Goal: Task Accomplishment & Management: Manage account settings

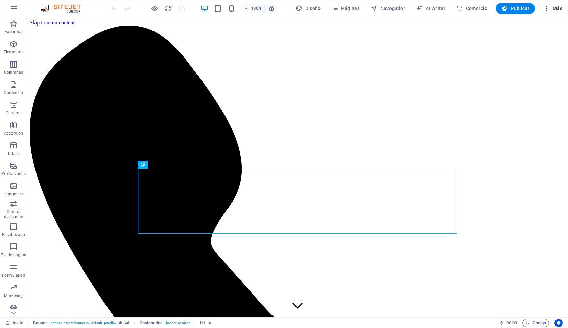
click at [555, 10] on span "Más" at bounding box center [552, 8] width 19 height 7
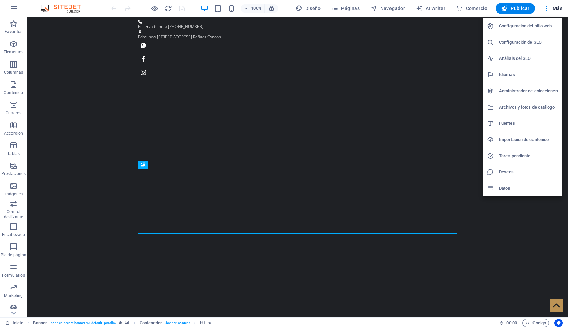
click at [348, 7] on div at bounding box center [284, 164] width 568 height 328
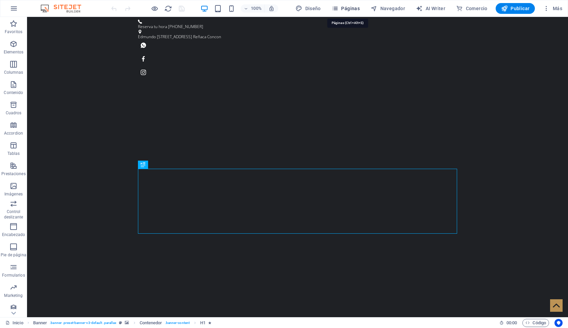
click at [343, 7] on span "Páginas" at bounding box center [346, 8] width 28 height 7
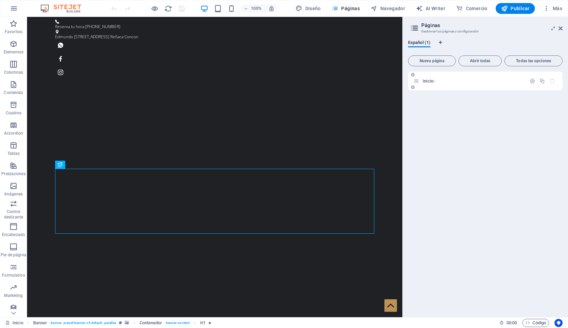
click at [428, 81] on span "Inicio /" at bounding box center [429, 80] width 13 height 5
click at [429, 80] on span "Inicio /" at bounding box center [429, 80] width 13 height 5
click at [523, 63] on span "Todas las opciones" at bounding box center [534, 61] width 52 height 4
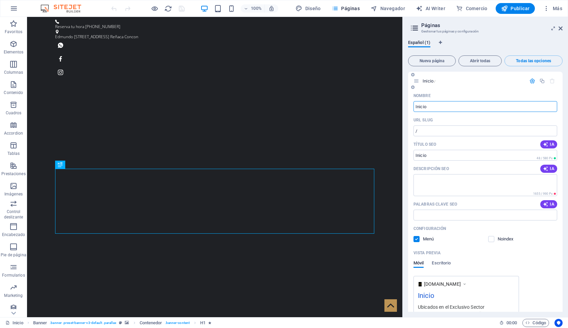
click at [426, 107] on input "Inicio" at bounding box center [486, 106] width 144 height 11
type input "S"
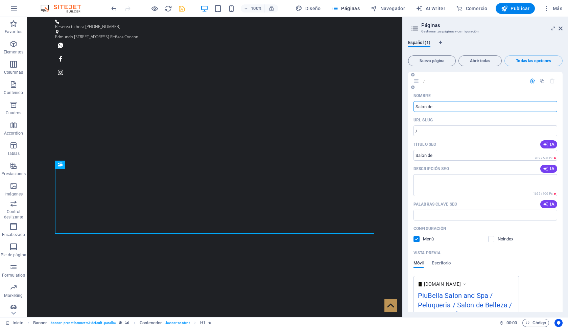
type input "Salon de"
type input "/salon-de"
type input "Salon de"
type input "Salon de Belleza Pel"
type input "/salon-de-belleza-pel"
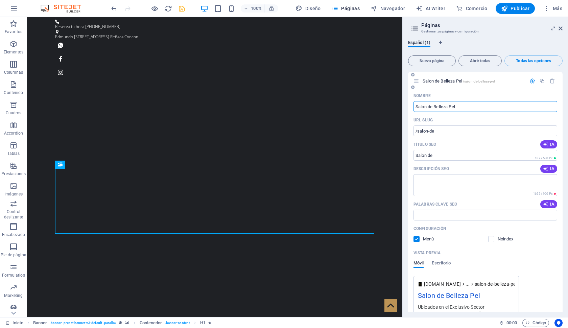
type input "Salon de Belleza Pel"
type input "Salon de Belleza Peluqueria Spa"
type input "/salon-de-belleza-peluqueria-[GEOGRAPHIC_DATA]"
type input "Salon de Belleza Peluqueria Sp"
type input "Salon de Belleza Peluqueria Spa"
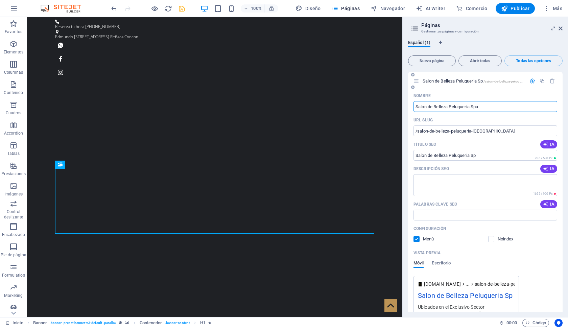
type input "/salon-de-belleza-peluqueria-spa"
type input "Salon de Belleza Peluqueria Spa"
type input "Salon de Belleza Peluqueria Spa Reñaca Concon"
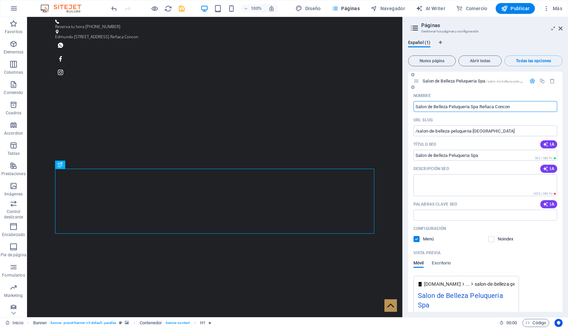
type input "/salon-de-belleza-peluqueria-spa-renaca-concon"
type input "Salon de Belleza Peluqueria Spa Reñaca Concon"
click at [551, 205] on span "IA" at bounding box center [549, 204] width 12 height 5
type input "salón de belleza Reñaca, cortes de cabello modernos, tratamiento de uñas, limpi…"
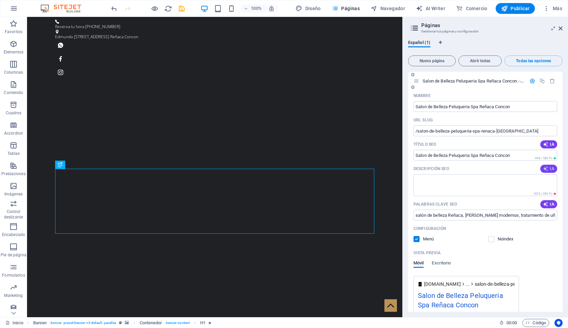
click at [550, 170] on span "IA" at bounding box center [549, 168] width 12 height 5
click at [494, 185] on textarea "Descubre PiuBella en Reñaca: belleza y calma con cortes, coloración y masajes. …" at bounding box center [486, 185] width 144 height 22
click at [475, 180] on textarea "Descubre PiuBella en Reñaca: belleza y calma con cortes, coloración y masajes. …" at bounding box center [486, 185] width 144 height 22
click at [479, 179] on textarea "Descubre PiuBella en Reñaca: belleza y calma con cortes, coloración y masajes. …" at bounding box center [486, 185] width 144 height 22
click at [497, 179] on textarea "Descubre PiuBella en Reñaca: Belleza y calma con cortes, coloración y masajes. …" at bounding box center [486, 185] width 144 height 22
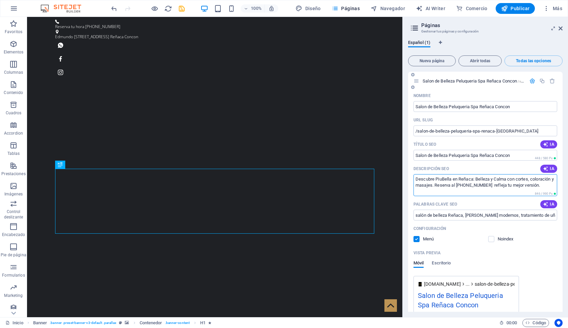
drag, startPoint x: 496, startPoint y: 179, endPoint x: 508, endPoint y: 178, distance: 12.9
click at [509, 178] on textarea "Descubre PiuBella en Reñaca: Belleza y Calma con cortes, coloración y masajes. …" at bounding box center [486, 185] width 144 height 22
drag, startPoint x: 453, startPoint y: 179, endPoint x: 545, endPoint y: 192, distance: 92.3
click at [545, 192] on div "Descubre PiuBella en Reñaca: Belleza y Calma con cortes, coloración y masajes. …" at bounding box center [486, 185] width 144 height 22
click at [437, 180] on textarea "Descubre PiuBella Salon Exclusivo en Reñaca Concon" at bounding box center [486, 185] width 144 height 22
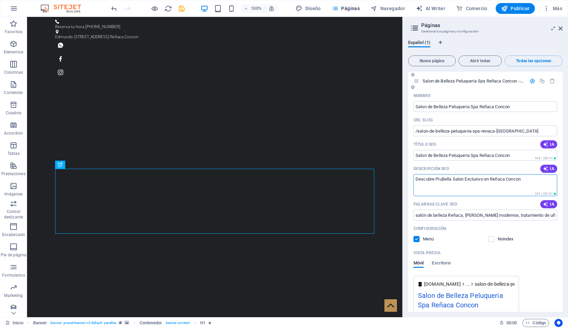
drag, startPoint x: 453, startPoint y: 178, endPoint x: 486, endPoint y: 177, distance: 32.8
click at [486, 177] on textarea "Descubre PiuBella Salon Exclusivo en Reñaca Concon" at bounding box center [486, 185] width 144 height 22
click at [531, 176] on textarea "Descubre PiuBella Exclusivo Salon en Reñaca Concon" at bounding box center [486, 185] width 144 height 22
click at [528, 180] on textarea "Descubre PiuBella Exclusivo Salon en Reñaca Concon" at bounding box center [486, 185] width 144 height 22
type textarea "Descubre PiuBella Exclusivo Salon en Reñaca Concon contamos con servicio de Col…"
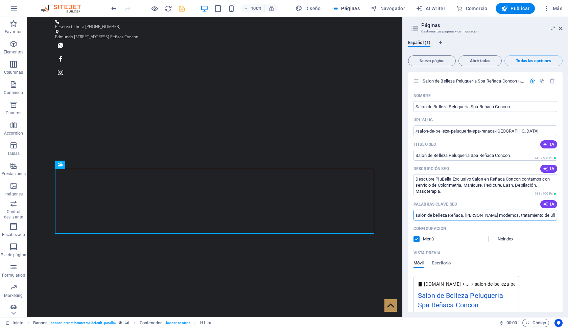
drag, startPoint x: 416, startPoint y: 215, endPoint x: 568, endPoint y: 219, distance: 151.6
click at [568, 219] on div "Español (1) Nueva página Abrir todas Todas las opciones Salon de Belleza Peluqu…" at bounding box center [485, 176] width 165 height 283
drag, startPoint x: 421, startPoint y: 215, endPoint x: 410, endPoint y: 215, distance: 11.2
click at [410, 215] on div "Nombre Salon de Belleza Peluqueria Spa Reñaca Concon ​ URL SLUG /salon-de-belle…" at bounding box center [485, 231] width 155 height 282
click at [415, 214] on input "Balayage, Babylight, Mechas, Visos, Hidratación y reconstrucción capilar, depil…" at bounding box center [486, 215] width 144 height 11
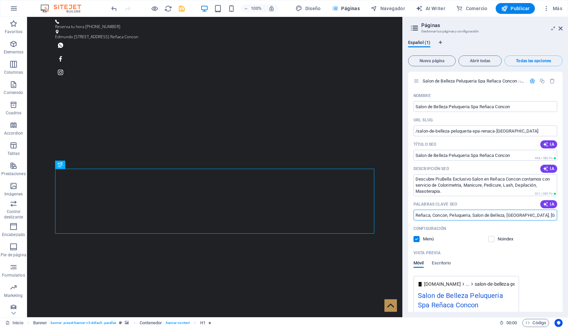
drag, startPoint x: 425, startPoint y: 213, endPoint x: 567, endPoint y: 218, distance: 142.5
click at [567, 219] on div "Español (1) Nueva página Abrir todas Todas las opciones Salon de Belleza Peluqu…" at bounding box center [485, 176] width 165 height 283
click at [553, 216] on input "Reñaca, Concon, Peluqueria, Salon de Belleza, Estetica, Balayage, Babylight, Me…" at bounding box center [486, 215] width 144 height 11
drag, startPoint x: 536, startPoint y: 219, endPoint x: 571, endPoint y: 217, distance: 35.2
click at [568, 217] on html "PiuBella Inicio Favoritos Elementos Columnas Contenido Cuadros Accordion Tablas…" at bounding box center [284, 164] width 568 height 328
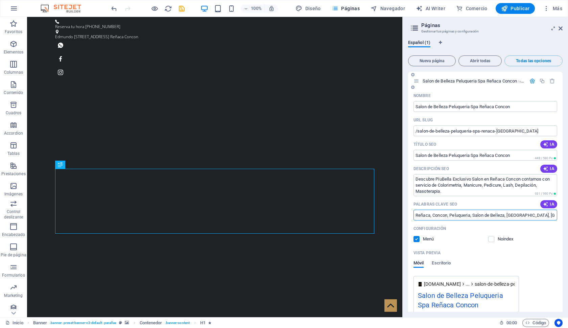
click at [554, 215] on input "Reñaca, Concon, Peluqueria, Salon de Belleza, Estetica, Balayage, Babylight, Me…" at bounding box center [486, 215] width 144 height 11
drag, startPoint x: 533, startPoint y: 214, endPoint x: 569, endPoint y: 216, distance: 36.2
click at [568, 216] on html "PiuBella Inicio Favoritos Elementos Columnas Contenido Cuadros Accordion Tablas…" at bounding box center [284, 164] width 568 height 328
drag, startPoint x: 460, startPoint y: 233, endPoint x: 399, endPoint y: 214, distance: 63.9
click at [443, 216] on input "Reñaca, Concon, Peluqueria, Salon de Belleza, Estetica, Balayage, Babylight, Me…" at bounding box center [486, 215] width 144 height 11
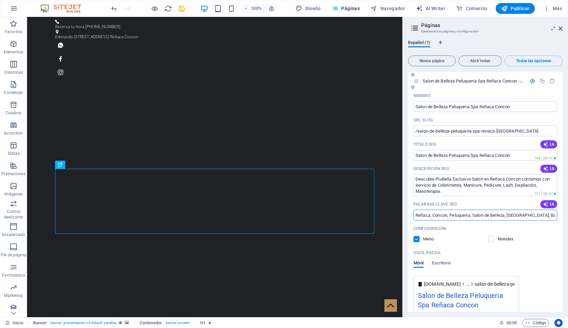
drag, startPoint x: 525, startPoint y: 215, endPoint x: 513, endPoint y: 214, distance: 12.5
click at [513, 214] on input "Reñaca, Concon, Peluqueria, Salon de Belleza, Estetica, Balayage, Babylight, Me…" at bounding box center [486, 215] width 144 height 11
click at [531, 217] on input "Reñaca, Concon, Peluqueria, Salon de Belleza, Estetica, Balayage, Babylight, Me…" at bounding box center [486, 215] width 144 height 11
drag, startPoint x: 549, startPoint y: 215, endPoint x: 562, endPoint y: 215, distance: 12.9
click at [562, 215] on div "Salon de Belleza Peluqueria Spa Reñaca Concon /salon-de-belleza-peluqueria-spa-…" at bounding box center [485, 192] width 155 height 240
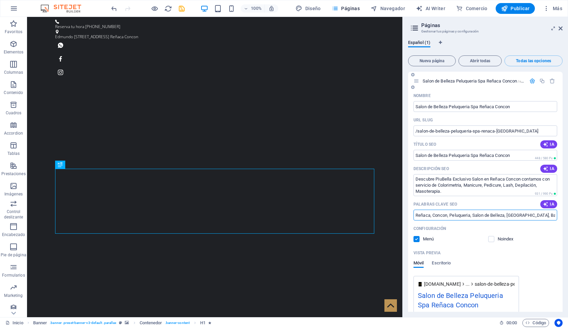
click at [553, 214] on input "Reñaca, Concon, Peluqueria, Salon de Belleza, Estetica, Balayage, Babylight, Me…" at bounding box center [486, 215] width 144 height 11
drag, startPoint x: 554, startPoint y: 217, endPoint x: 564, endPoint y: 215, distance: 10.2
click at [565, 215] on div "Español (1) Nueva página Abrir todas Todas las opciones Salon de Belleza Peluqu…" at bounding box center [485, 176] width 165 height 283
click at [554, 215] on input "Reñaca, Concon, Peluqueria, Salon de Belleza, Estetica, Balayage, Babylight, Me…" at bounding box center [486, 215] width 144 height 11
type input "Reñaca, Concon, Peluqueria, Salon de Belleza, Estetica, Balayage, Babylight, Me…"
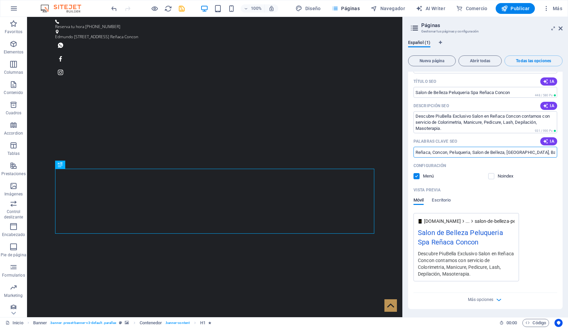
scroll to position [63, 0]
drag, startPoint x: 443, startPoint y: 127, endPoint x: 407, endPoint y: 128, distance: 35.9
click at [407, 128] on div "Español (1) Nueva página Abrir todas Todas las opciones Salon de Belleza Peluqu…" at bounding box center [485, 176] width 165 height 283
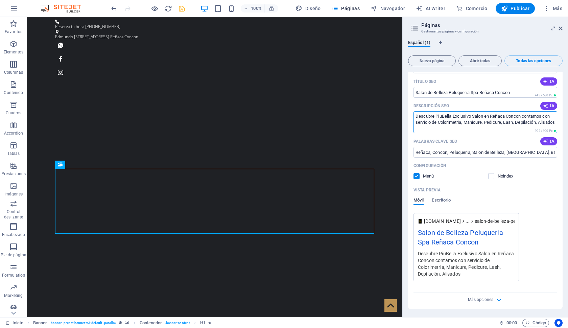
type textarea "Descubre PiuBella Exclusivo Salon en Reñaca Concon contamos con servicio de Col…"
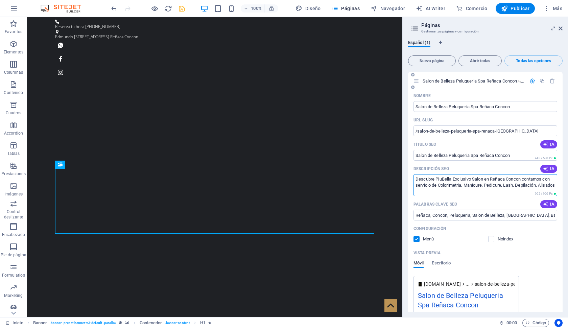
scroll to position [0, 0]
click at [521, 11] on span "Publicar" at bounding box center [515, 8] width 29 height 7
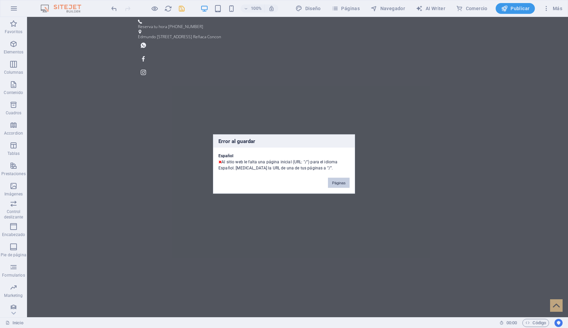
click at [337, 182] on button "Páginas" at bounding box center [339, 183] width 22 height 10
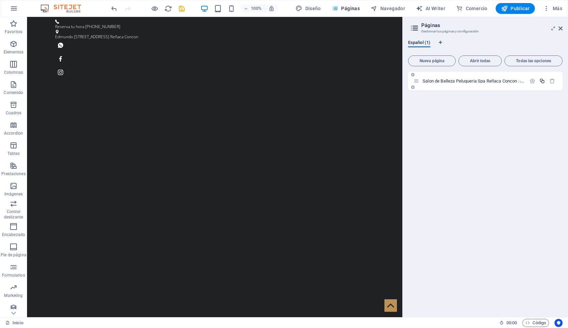
click at [544, 83] on icon "button" at bounding box center [543, 81] width 6 height 6
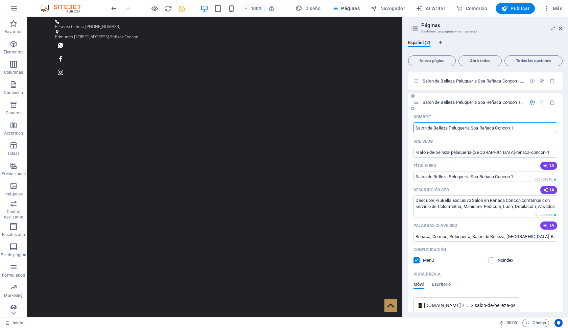
click at [415, 127] on input "Salon de Belleza Peluqueria Spa Reñaca Concon 1" at bounding box center [486, 127] width 144 height 11
type input "/Salon de Belleza Peluqueria Spa Reñaca Concon 1"
click at [515, 10] on span "Publicar" at bounding box center [515, 8] width 29 height 7
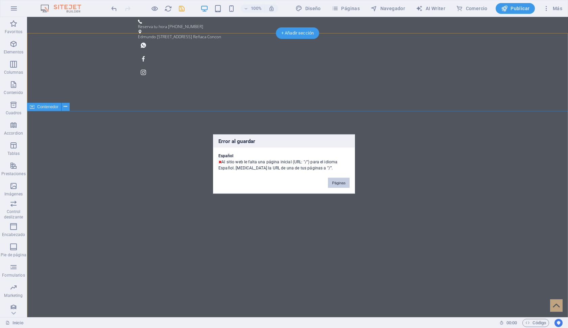
drag, startPoint x: 338, startPoint y: 182, endPoint x: 312, endPoint y: 165, distance: 31.1
click at [338, 182] on button "Páginas" at bounding box center [339, 183] width 22 height 10
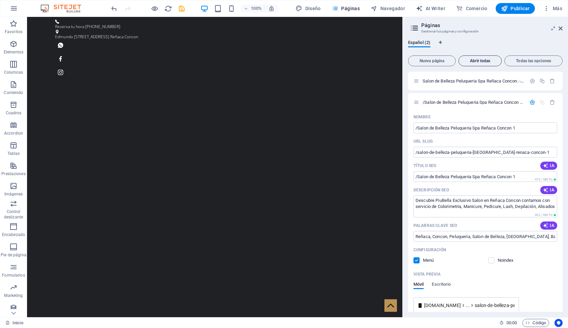
click at [478, 62] on span "Abrir todas" at bounding box center [480, 61] width 37 height 4
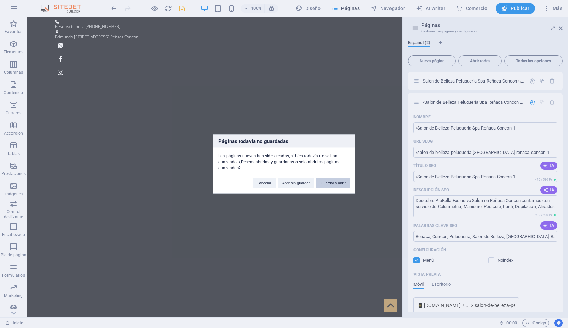
click at [338, 183] on button "Guardar y abrir" at bounding box center [333, 183] width 33 height 10
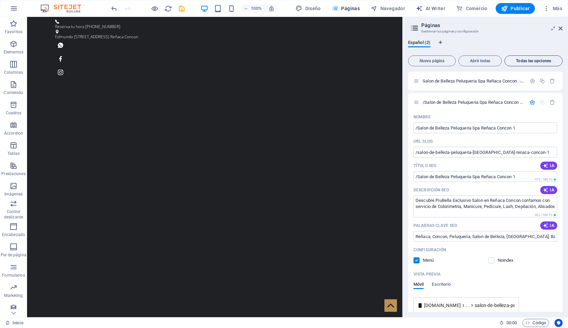
click at [538, 56] on button "Todas las opciones" at bounding box center [534, 60] width 58 height 11
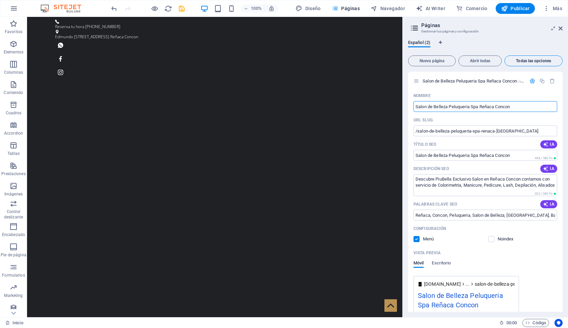
click at [533, 60] on span "Todas las opciones" at bounding box center [534, 61] width 52 height 4
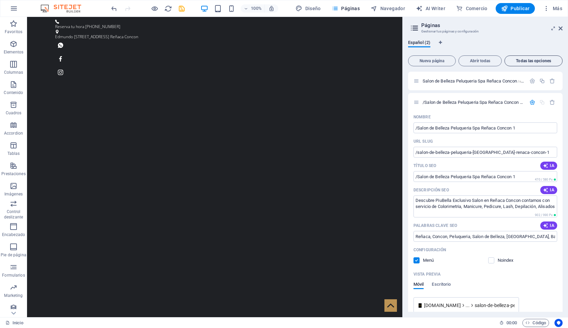
click at [533, 60] on span "Todas las opciones" at bounding box center [534, 61] width 52 height 4
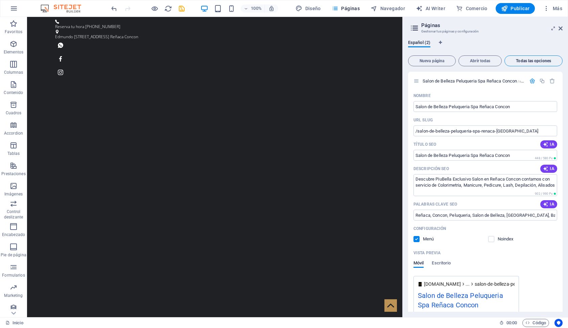
click at [533, 60] on span "Todas las opciones" at bounding box center [534, 61] width 52 height 4
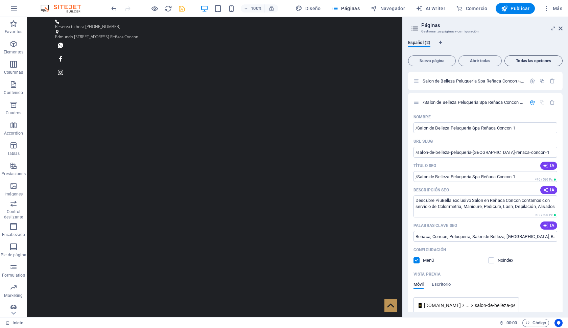
click at [534, 60] on span "Todas las opciones" at bounding box center [534, 61] width 52 height 4
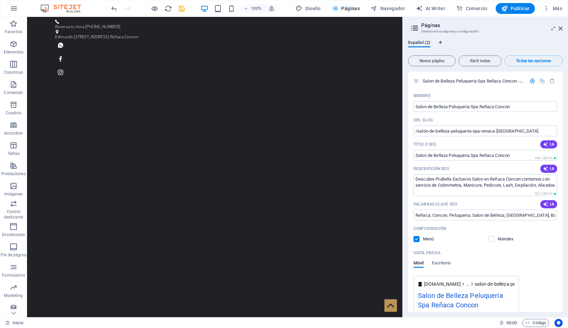
click at [420, 43] on span "Español (2)" at bounding box center [419, 43] width 22 height 9
click at [441, 42] on icon "Pestañas de idiomas" at bounding box center [440, 43] width 3 height 4
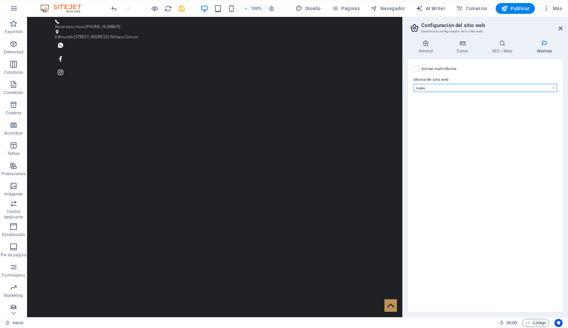
select select "44"
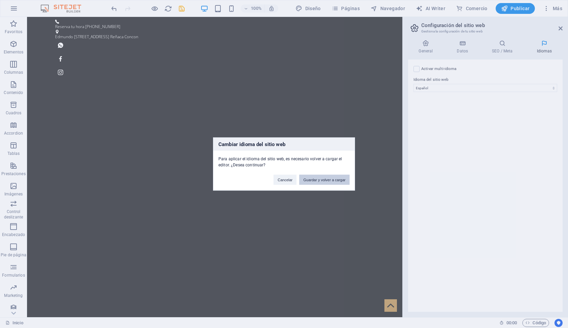
click at [319, 180] on button "Guardar y volver a cargar" at bounding box center [324, 180] width 50 height 10
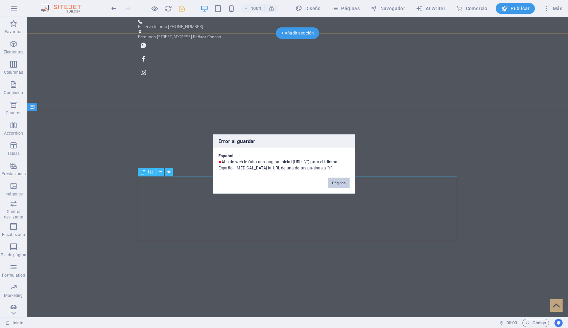
click at [345, 183] on button "Páginas" at bounding box center [339, 183] width 22 height 10
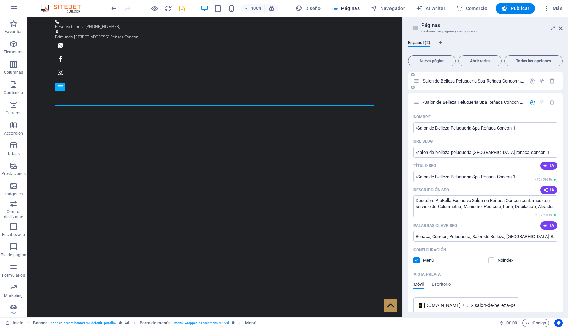
click at [434, 80] on span "Salon de Belleza Peluqueria Spa Reñaca Concon /salon-de-belleza-peluqueria-spa-…" at bounding box center [519, 80] width 192 height 5
click at [433, 103] on span "/Salon de Belleza Peluqueria Spa Reñaca Concon 1 /salon-de-belleza-peluqueria-s…" at bounding box center [526, 102] width 206 height 5
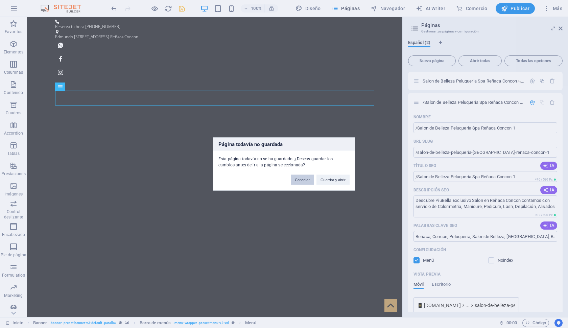
click at [304, 180] on button "Cancelar" at bounding box center [302, 180] width 23 height 10
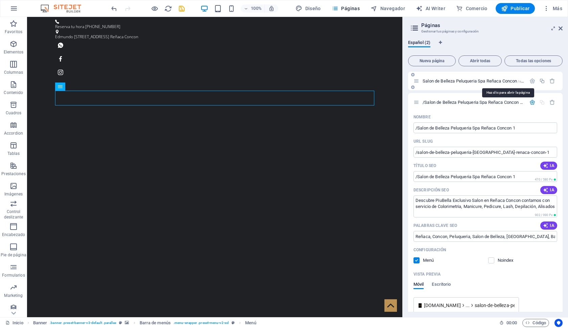
click at [433, 79] on span "Salon de Belleza Peluqueria Spa Reñaca Concon /salon-de-belleza-peluqueria-spa-…" at bounding box center [519, 80] width 192 height 5
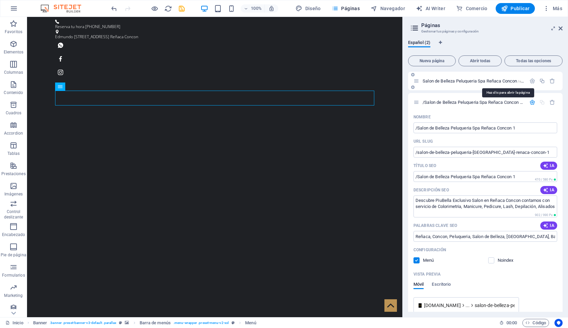
click at [433, 79] on span "Salon de Belleza Peluqueria Spa Reñaca Concon /salon-de-belleza-peluqueria-spa-…" at bounding box center [519, 80] width 192 height 5
click at [435, 103] on span "/Salon de Belleza Peluqueria Spa Reñaca Concon 1 /salon-de-belleza-peluqueria-s…" at bounding box center [526, 102] width 206 height 5
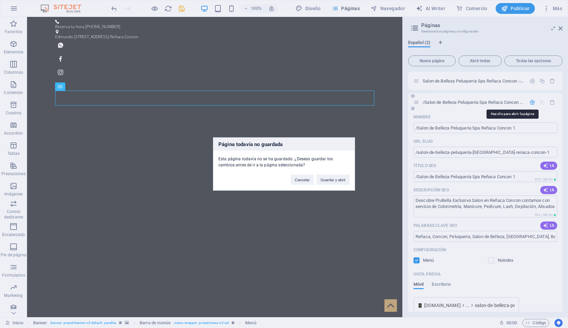
click at [435, 103] on div "Página todavía no guardada Esta página todavía no se ha guardado. ¿Deseas guard…" at bounding box center [284, 164] width 568 height 328
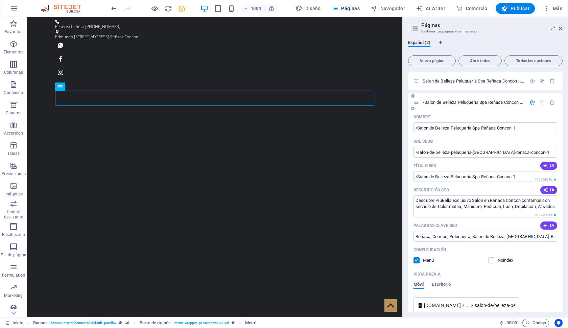
click at [435, 103] on span "/Salon de Belleza Peluqueria Spa Reñaca Concon 1 /salon-de-belleza-peluqueria-s…" at bounding box center [526, 102] width 206 height 5
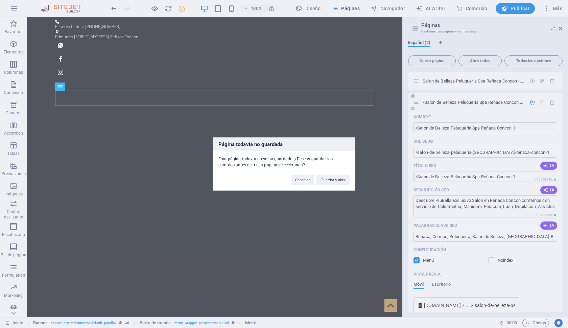
click at [435, 103] on div "Página todavía no guardada Esta página todavía no se ha guardado. ¿Deseas guard…" at bounding box center [284, 164] width 568 height 328
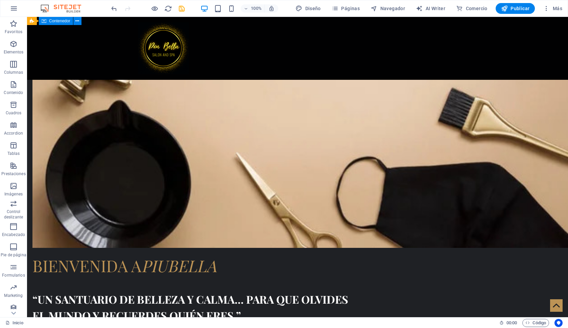
scroll to position [767, 0]
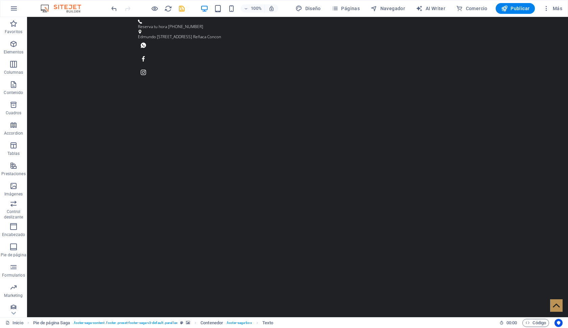
scroll to position [0, 0]
click at [553, 8] on span "Más" at bounding box center [552, 8] width 19 height 7
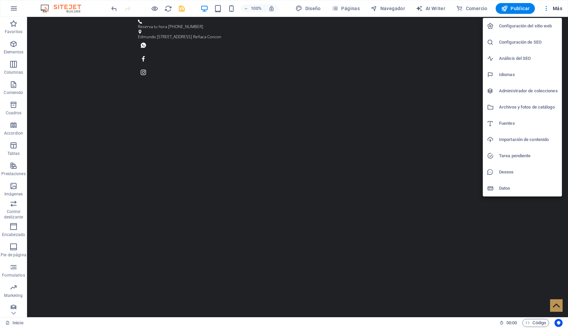
click at [529, 43] on h6 "Configuración de SEO" at bounding box center [528, 42] width 59 height 8
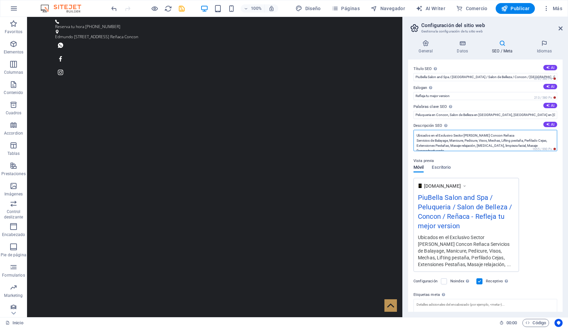
click at [461, 145] on textarea "Ubicados en el Exclusivo Sector [PERSON_NAME] Concon Reñaca Servicios de Balaya…" at bounding box center [486, 140] width 144 height 21
drag, startPoint x: 496, startPoint y: 115, endPoint x: 564, endPoint y: 117, distance: 67.7
click at [564, 117] on div "General Datos SEO / Meta Idiomas Nombre del sitio web piubella.cl Logo Arrastra…" at bounding box center [485, 176] width 165 height 283
click at [553, 114] on input "Peluqueria en Concon, Salon de Belleza en [GEOGRAPHIC_DATA], [GEOGRAPHIC_DATA] …" at bounding box center [486, 115] width 144 height 8
drag, startPoint x: 543, startPoint y: 133, endPoint x: 420, endPoint y: 110, distance: 125.3
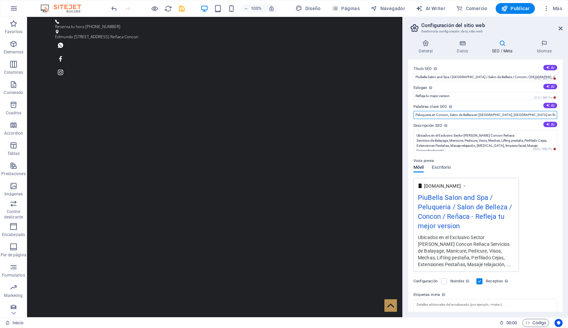
click at [420, 110] on div "Palabras clave SEO Lista de palabras clave separadas por comas que describen tu…" at bounding box center [486, 111] width 144 height 16
drag, startPoint x: 421, startPoint y: 114, endPoint x: 405, endPoint y: 114, distance: 15.9
click at [404, 114] on div "General Datos SEO / Meta Idiomas Nombre del sitio web piubella.cl Logo Arrastra…" at bounding box center [485, 176] width 165 height 283
click at [456, 114] on input "Peluqueria en Concon, Salon de Belleza en Concon, Peluqueria en Reñaca, Salon d…" at bounding box center [486, 115] width 144 height 8
type input "Peluqueria en Concon, Salon de Belleza en Concon, Peluqueria en Reñaca, Salon d…"
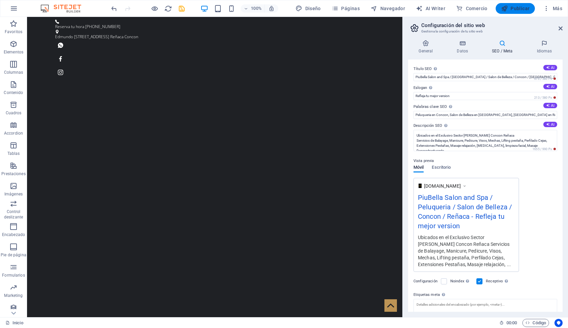
click at [511, 9] on span "Publicar" at bounding box center [515, 8] width 29 height 7
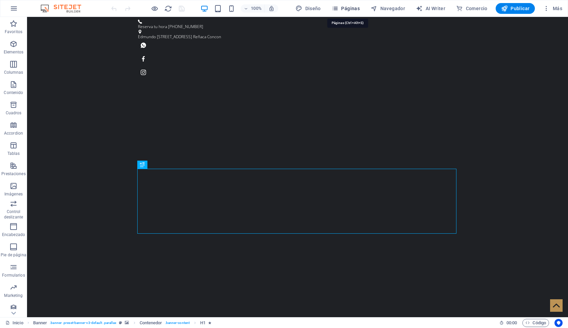
click at [344, 11] on span "Páginas" at bounding box center [346, 8] width 28 height 7
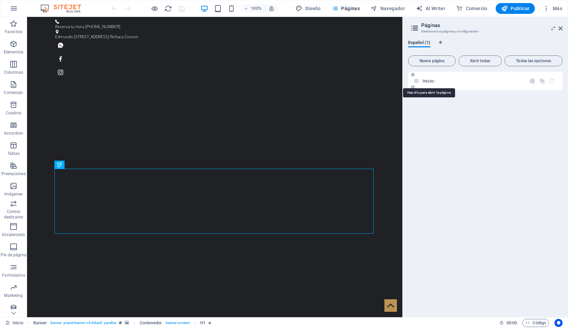
click at [429, 82] on span "Inicio /" at bounding box center [429, 80] width 13 height 5
click at [433, 79] on span "Inicio /" at bounding box center [429, 80] width 13 height 5
click at [426, 82] on span "Inicio /" at bounding box center [429, 80] width 13 height 5
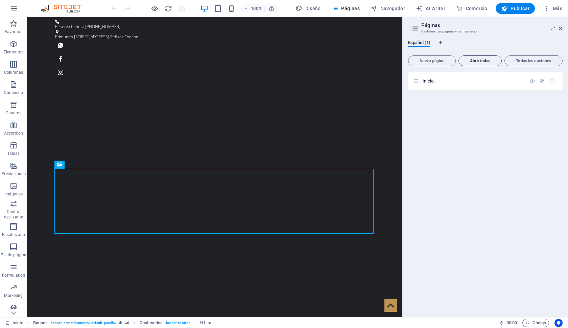
click at [483, 61] on span "Abrir todas" at bounding box center [480, 61] width 37 height 4
click at [425, 87] on div "Inicio /" at bounding box center [485, 81] width 155 height 19
click at [424, 84] on div "Inicio /" at bounding box center [470, 81] width 113 height 8
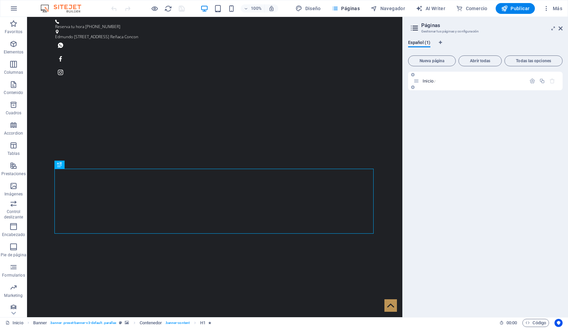
click at [424, 83] on span "Inicio /" at bounding box center [429, 80] width 13 height 5
click at [429, 79] on span "Inicio /" at bounding box center [429, 80] width 13 height 5
click at [415, 83] on icon at bounding box center [417, 81] width 6 height 6
click at [412, 88] on icon at bounding box center [412, 87] width 3 height 4
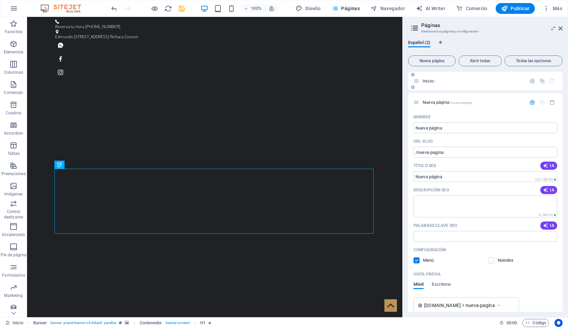
click at [414, 74] on icon at bounding box center [412, 75] width 3 height 4
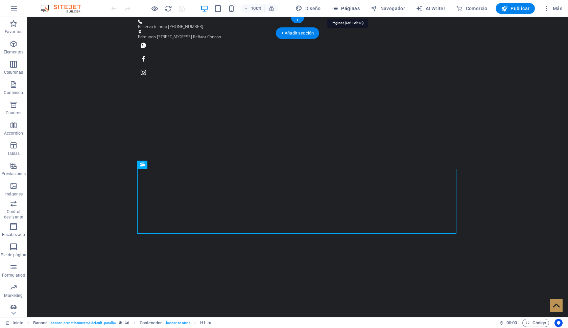
click at [356, 10] on span "Páginas" at bounding box center [346, 8] width 28 height 7
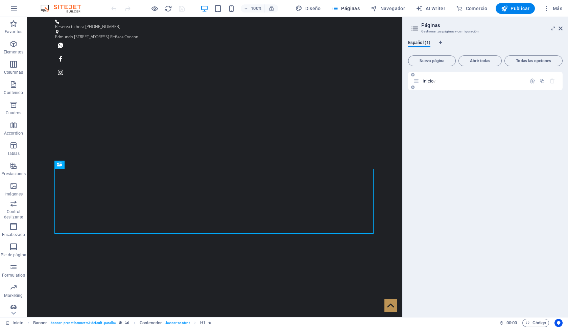
click at [452, 80] on p "Inicio /" at bounding box center [473, 81] width 101 height 4
click at [532, 81] on icon "button" at bounding box center [533, 81] width 6 height 6
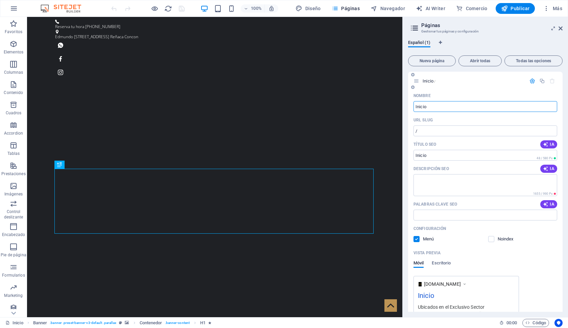
click at [434, 104] on input "Inicio" at bounding box center [486, 106] width 144 height 11
type input "Sa"
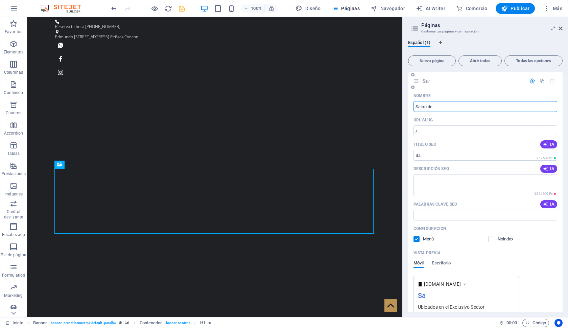
type input "Salon de"
type input "Salon de Belleza"
type input "Salon de Belleza P"
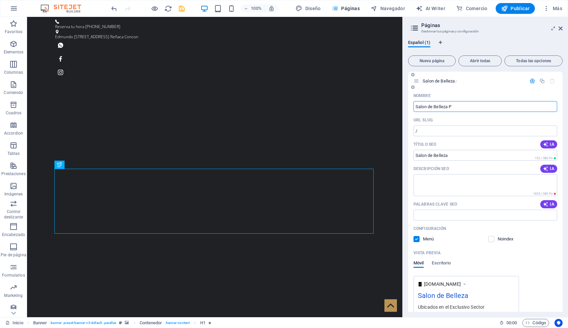
type input "Salon de Belleza"
type input "Salon de Belleza Peli"
type input "Salon de Belleza Pe"
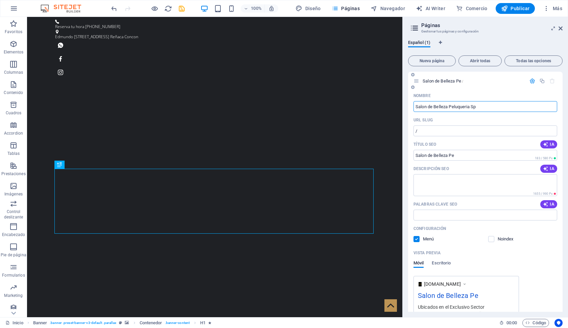
type input "Salon de Belleza Peluqueria Sp"
type input "Salon de Belleza Peluqueria Spa"
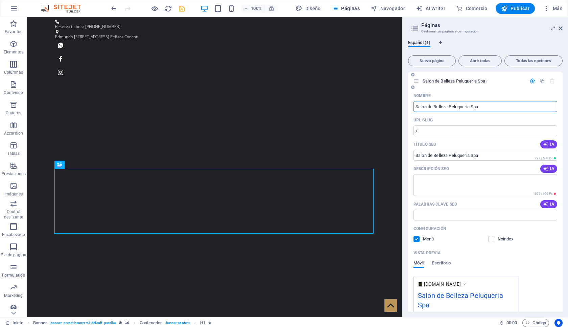
type input "Salon de Belleza Peluqueria Spa"
type input "Salon de Belleza Peluqueria Spa Reñaca Concon"
click at [515, 106] on input "Salon de Belleza Peluqueria Spa Reñaca Concon" at bounding box center [486, 106] width 144 height 11
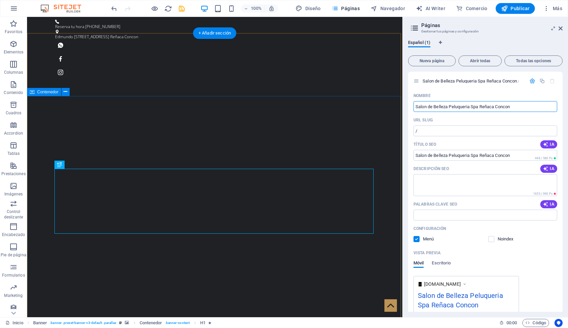
drag, startPoint x: 542, startPoint y: 123, endPoint x: 400, endPoint y: 107, distance: 142.7
click at [442, 106] on input "Salon de Belleza Peluqueria Spa Reñaca Concon" at bounding box center [486, 106] width 144 height 11
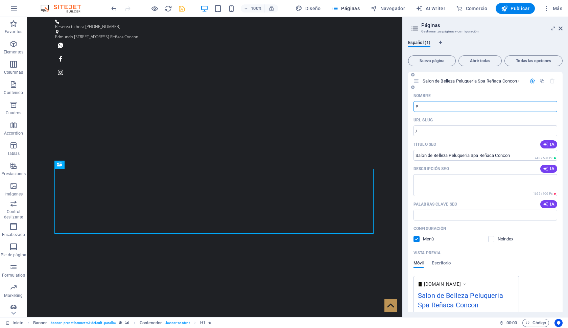
type input "Pi"
type input "P"
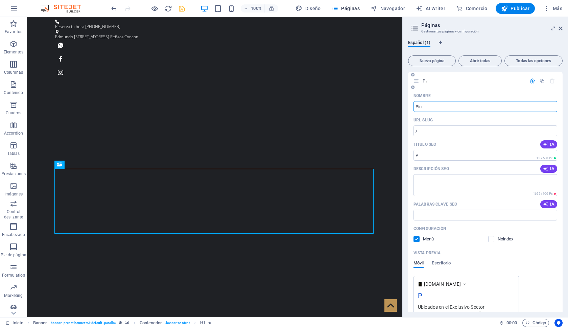
type input "Piu"
type input "PiuBella"
type input "PiuBella Salon and Spa"
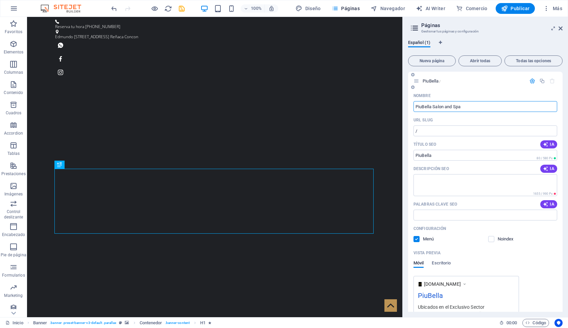
type input "PiuBella Salon and Spa"
click at [441, 183] on textarea "Descripción SEO" at bounding box center [486, 185] width 144 height 22
click at [548, 204] on span "IA" at bounding box center [549, 204] width 12 height 5
type input "salón de belleza, Reñaca, tratamientos de belleza, manicura y pedicura, limpiez…"
click at [548, 167] on span "IA" at bounding box center [549, 168] width 12 height 5
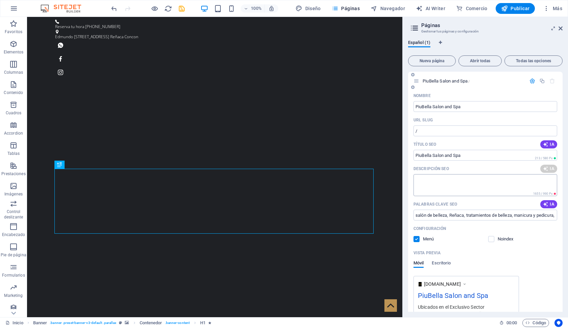
type textarea "Descubre PiuBella en Reñaca: un santuario de belleza. Cortes, color, manicura y…"
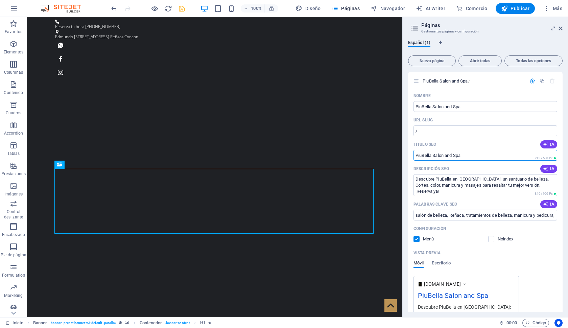
drag, startPoint x: 465, startPoint y: 155, endPoint x: 405, endPoint y: 157, distance: 60.6
click at [405, 157] on div "Español (1) Nueva página Abrir todas Todas las opciones PiuBella Salon and Spa …" at bounding box center [485, 176] width 165 height 283
click at [436, 153] on input "Título SEO" at bounding box center [486, 155] width 144 height 11
click at [436, 155] on input "Título SEO" at bounding box center [486, 155] width 144 height 11
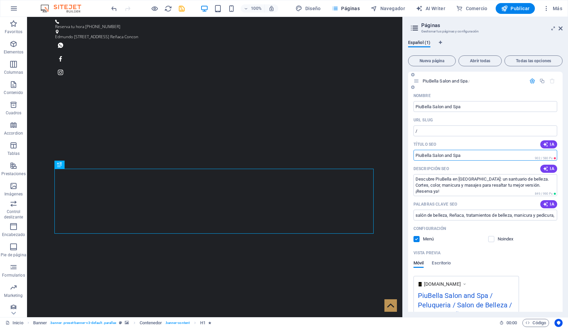
click at [436, 155] on input "Título SEO" at bounding box center [486, 155] width 144 height 11
type input "s"
type input "P"
type input "Salon de Belleza Peluqueria Spa Reñaca Concon"
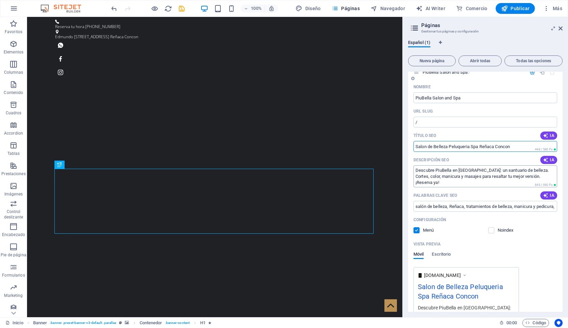
scroll to position [14, 0]
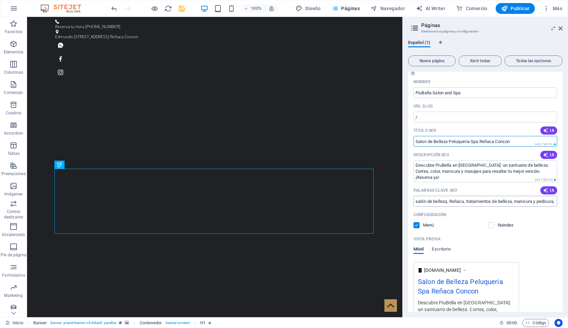
click at [451, 199] on input "salón de belleza, Reñaca, tratamientos de belleza, manicura y pedicura, limpiez…" at bounding box center [486, 201] width 144 height 11
click at [490, 200] on input "salón de belleza, peluquería, Reñaca, tratamientos de belleza, manicura y pedic…" at bounding box center [486, 201] width 144 height 11
drag, startPoint x: 514, startPoint y: 202, endPoint x: 564, endPoint y: 206, distance: 50.2
click at [564, 206] on div "Español (1) Nueva página Abrir todas Todas las opciones PiuBella Salon and Spa …" at bounding box center [485, 176] width 165 height 283
drag, startPoint x: 460, startPoint y: 202, endPoint x: 413, endPoint y: 199, distance: 47.4
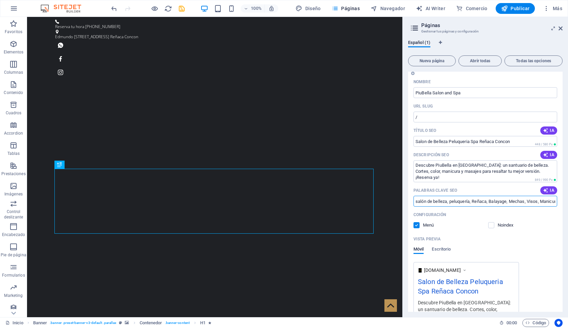
click at [413, 199] on div "Nombre PiuBella Salon and Spa ​ URL SLUG / ​ Título SEO IA Salon de Belleza Pel…" at bounding box center [485, 217] width 155 height 282
click at [434, 200] on input "salón de belleza, peluquería, Reñaca, Balayage, Mechas, Visos, Manicure, Pedicu…" at bounding box center [486, 201] width 144 height 11
drag, startPoint x: 540, startPoint y: 202, endPoint x: 559, endPoint y: 202, distance: 18.6
click at [559, 202] on div "Nombre PiuBella Salon and Spa ​ URL SLUG / ​ Título SEO IA Salon de Belleza Pel…" at bounding box center [485, 217] width 155 height 282
click at [489, 201] on input "salón de belleza, peluquería, Reñaca, Balayage, Mechas, Visos, Manicure, Pedicu…" at bounding box center [486, 201] width 144 height 11
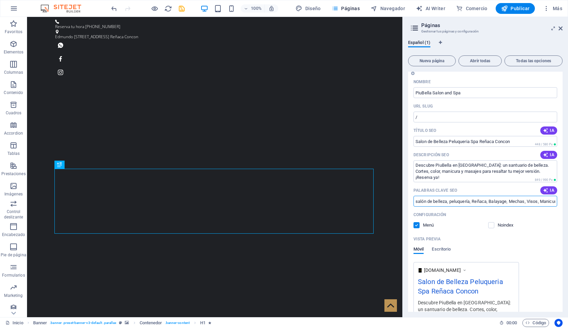
type input "salón de belleza, peluquería, Reñaca, Balayage, Mechas, Visos, Manicure, Pedicu…"
drag, startPoint x: 523, startPoint y: 203, endPoint x: 585, endPoint y: 204, distance: 61.6
click at [568, 204] on html "PiuBella Inicio Favoritos Elementos Columnas Contenido Cuadros Accordion Tablas…" at bounding box center [284, 164] width 568 height 328
click at [547, 203] on input "salón de belleza, peluquería, Reñaca, Balayage, Mechas, Visos, Manicure, Pedicu…" at bounding box center [486, 201] width 144 height 11
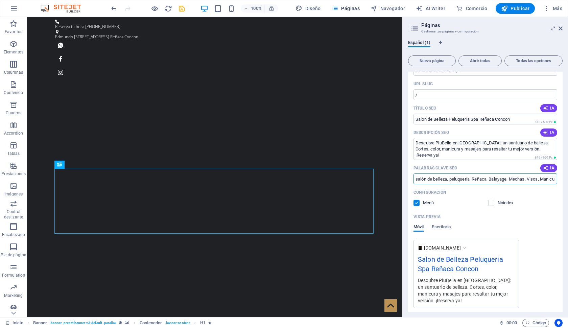
scroll to position [37, 0]
click at [476, 143] on textarea "Descubre PiuBella en Reñaca: un santuario de belleza. Cortes, color, manicura y…" at bounding box center [486, 148] width 144 height 22
drag, startPoint x: 467, startPoint y: 148, endPoint x: 482, endPoint y: 147, distance: 15.2
click at [482, 147] on textarea "Descubre PiuBella en Reñaca:Concon un santuario de belleza. Cortes, color, mani…" at bounding box center [486, 148] width 144 height 22
drag, startPoint x: 462, startPoint y: 148, endPoint x: 482, endPoint y: 147, distance: 20.3
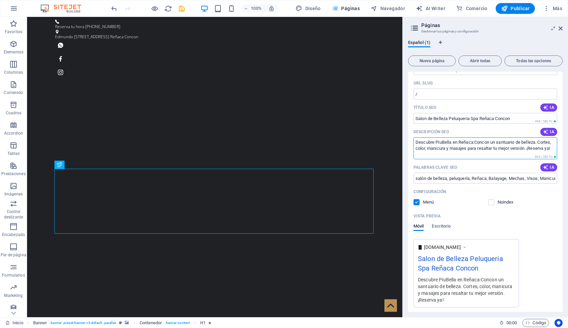
click at [482, 147] on textarea "Descubre PiuBella en Reñaca:Concon un santuario de belleza. Cortes, color, mani…" at bounding box center [486, 148] width 144 height 22
click at [464, 154] on textarea "Descubre PiuBella en Reñaca:Concon un santuario de belleza. Cortes, color, mani…" at bounding box center [486, 148] width 144 height 22
drag, startPoint x: 497, startPoint y: 141, endPoint x: 492, endPoint y: 141, distance: 4.7
click at [492, 141] on textarea "Descubre PiuBella en Reñaca:Concon un santuario de belleza. Cortes, color, mani…" at bounding box center [486, 148] width 144 height 22
click at [418, 146] on textarea "Descubre PiuBella en Reñaca:Concon tu santuario de belleza. Cortes, color, mani…" at bounding box center [486, 148] width 144 height 22
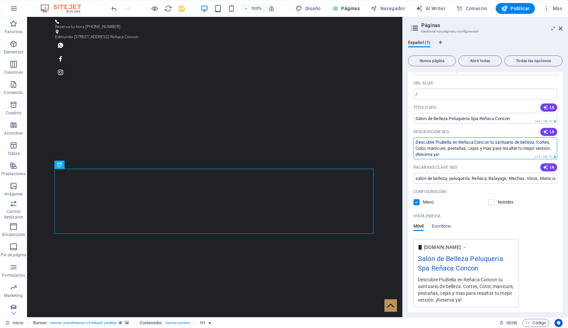
click at [431, 147] on textarea "Descubre PiuBella en Reñaca:Concon tu santuario de belleza. Cortes, Color, mani…" at bounding box center [486, 148] width 144 height 22
click at [452, 149] on textarea "Descubre PiuBella en Reñaca:Concon tu santuario de belleza. Cortes, Color, Mani…" at bounding box center [486, 148] width 144 height 22
drag, startPoint x: 471, startPoint y: 149, endPoint x: 480, endPoint y: 149, distance: 8.8
click at [480, 149] on textarea "Descubre PiuBella en Reñaca:Concon tu santuario de belleza. Cortes, Color, Mani…" at bounding box center [486, 148] width 144 height 22
drag, startPoint x: 537, startPoint y: 148, endPoint x: 430, endPoint y: 153, distance: 107.0
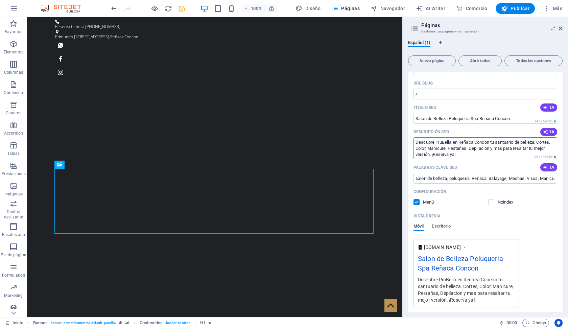
click at [430, 153] on textarea "Descubre PiuBella en Reñaca:Concon tu santuario de belleza. Cortes, Color, Mani…" at bounding box center [486, 148] width 144 height 22
type textarea "Descubre PiuBella en Reñaca:Concon tu santuario de belleza. Cortes, Color, Mani…"
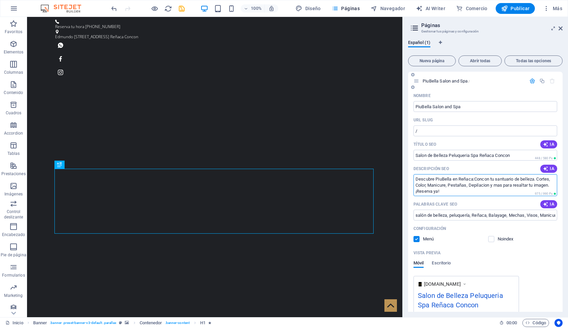
scroll to position [0, 0]
click at [513, 5] on button "Publicar" at bounding box center [516, 8] width 40 height 11
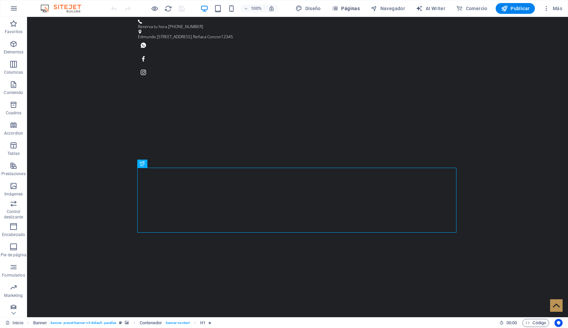
click at [339, 9] on icon "button" at bounding box center [335, 8] width 7 height 7
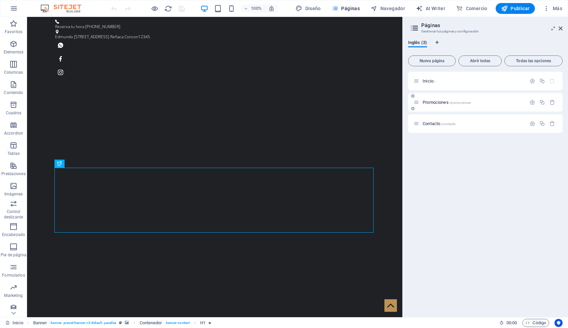
click at [448, 100] on span "Promociones /promociones" at bounding box center [447, 102] width 48 height 5
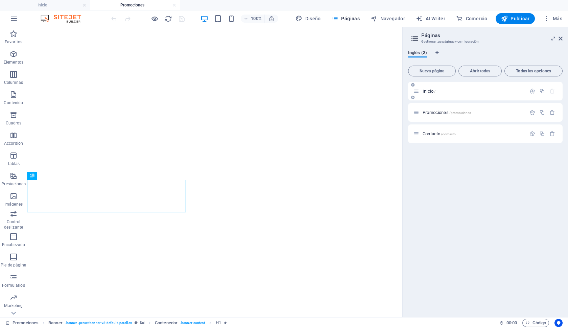
click at [533, 95] on div "Inicio /" at bounding box center [485, 91] width 155 height 19
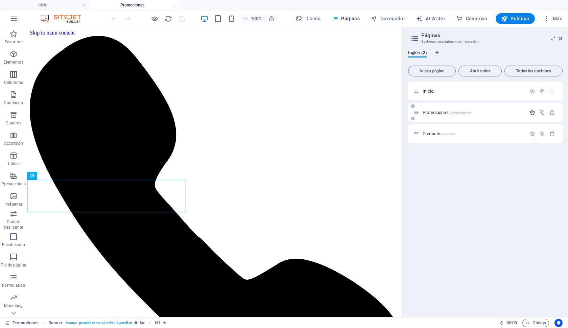
click at [532, 113] on icon "button" at bounding box center [533, 113] width 6 height 6
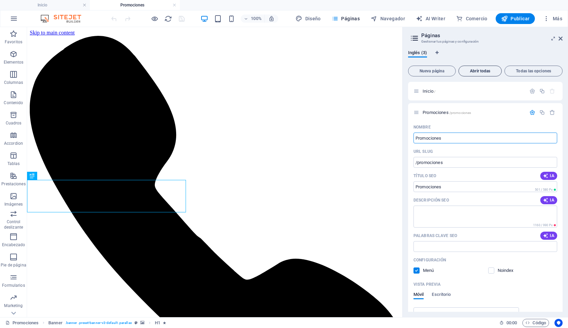
click at [484, 71] on span "Abrir todas" at bounding box center [480, 71] width 37 height 4
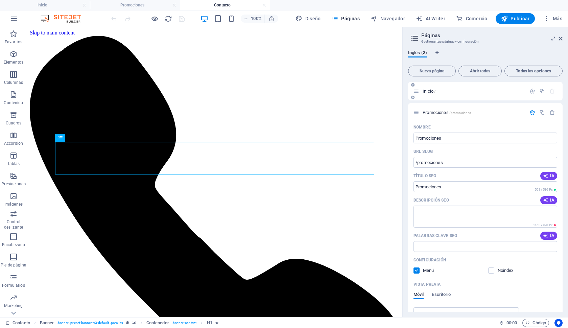
click at [443, 92] on p "Inicio /" at bounding box center [473, 91] width 101 height 4
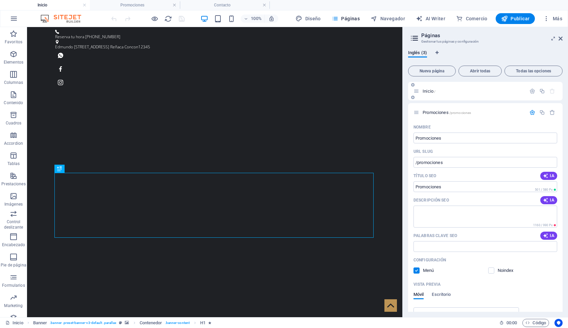
click at [439, 93] on p "Inicio /" at bounding box center [473, 91] width 101 height 4
click at [530, 92] on icon "button" at bounding box center [533, 91] width 6 height 6
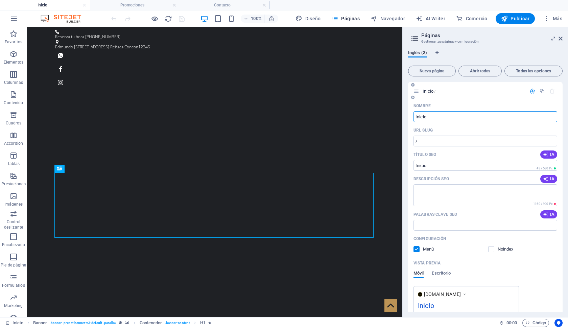
click at [430, 117] on input "Inicio" at bounding box center [486, 116] width 144 height 11
type input "Masoterapias"
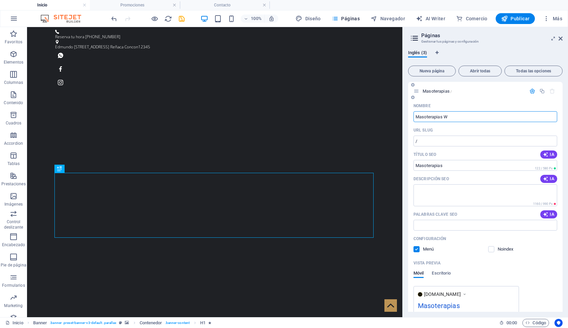
type input "Masoterapias W"
type input "Masoterapias Well"
type input "Masoterapias Wellness"
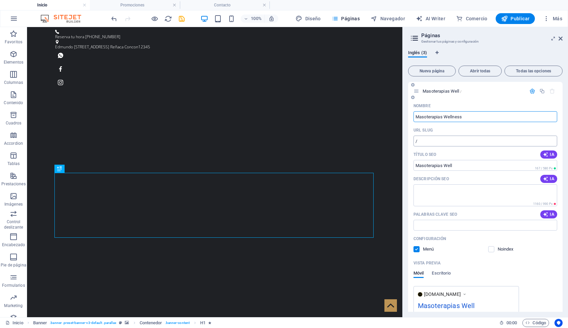
type input "Masoterapias Wellness"
click at [438, 193] on textarea "Descripción SEO" at bounding box center [486, 195] width 144 height 22
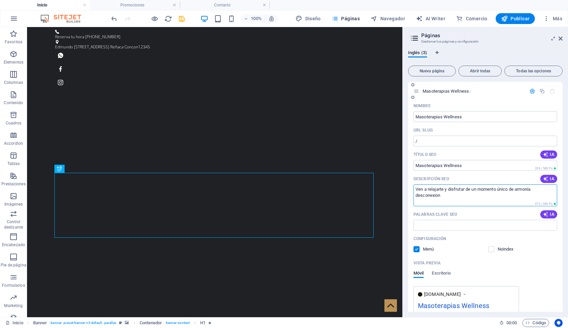
type textarea "Ven a relajarte y disfrutar de un momento único de armonía desconexion"
click at [433, 225] on input "Palabras clave SEO" at bounding box center [486, 225] width 144 height 11
type input "Masaje Relajación Descontracturante Craneal Reflexologia Deportivo Reductivo Re…"
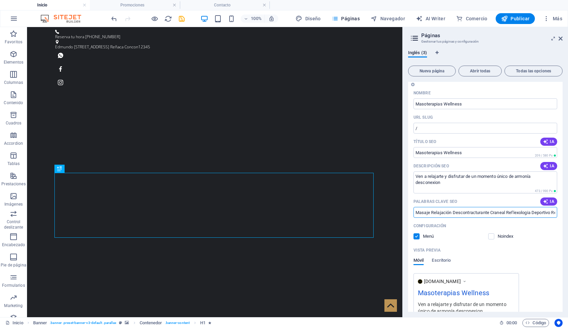
scroll to position [13, 0]
click at [489, 238] on label at bounding box center [491, 237] width 6 height 6
click at [0, 0] on input "checkbox" at bounding box center [0, 0] width 0 height 0
click at [418, 236] on label at bounding box center [417, 237] width 6 height 6
click at [0, 0] on input "checkbox" at bounding box center [0, 0] width 0 height 0
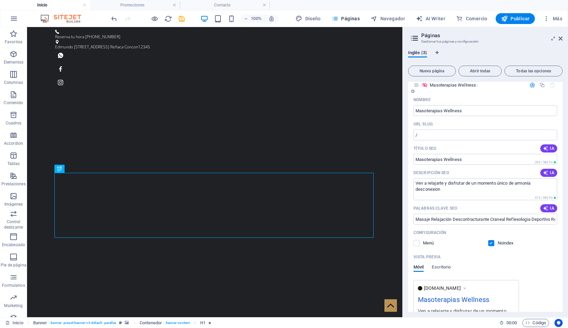
scroll to position [0, 0]
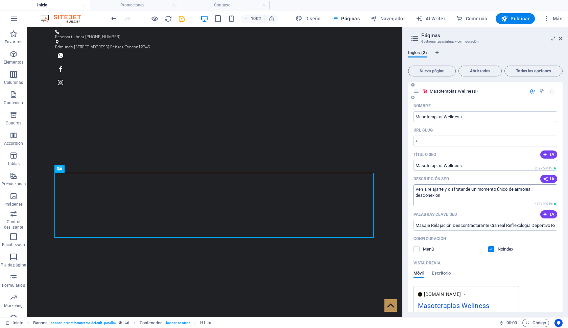
click at [433, 198] on textarea "Ven a relajarte y disfrutar de un momento único de armonía desconexion" at bounding box center [486, 195] width 144 height 22
click at [433, 196] on textarea "Ven a relajarte y disfrutar de un momento único de armonía desconexion" at bounding box center [486, 195] width 144 height 22
click at [434, 196] on textarea "Ven a relajarte y disfrutar de un momento único de armonía desconexion" at bounding box center [486, 195] width 144 height 22
click at [463, 196] on textarea "Ven a relajarte y disfrutar de un momento único de armonía desconexion" at bounding box center [486, 195] width 144 height 22
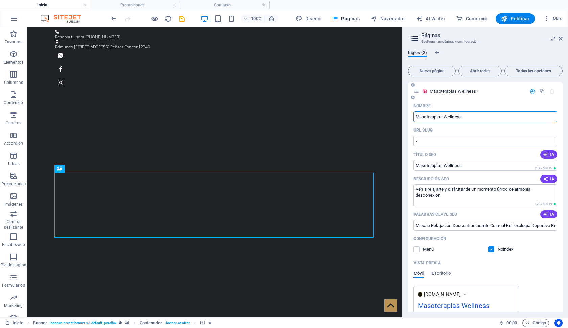
click at [473, 114] on input "Masoterapias Wellness" at bounding box center [486, 116] width 144 height 11
click at [469, 117] on input "Masoterapias Wellness" at bounding box center [486, 116] width 144 height 11
type input "Masoterapias Wellness"
type input "Masoterapias Wellness Reñaca Concon"
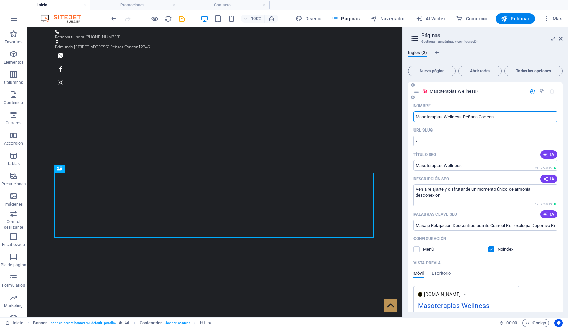
type input "Masoterapias Wellness Reñaca Concon"
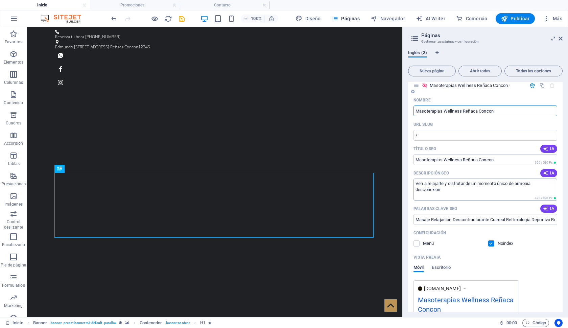
scroll to position [7, 0]
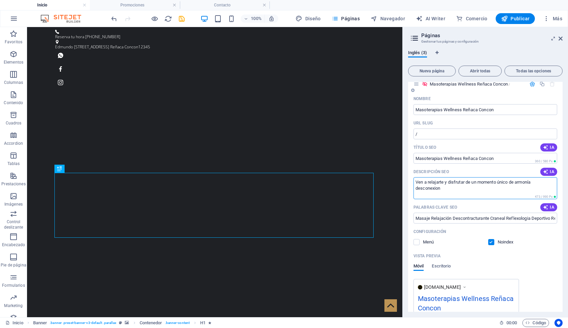
click at [443, 188] on textarea "Ven a relajarte y disfrutar de un momento único de armonía desconexion" at bounding box center [486, 188] width 144 height 22
click at [440, 187] on textarea "Ven a relajarte y disfrutar de un momento único de armonía desconexion Reserva …" at bounding box center [486, 188] width 144 height 22
click at [480, 188] on textarea "Ven a relajarte y disfrutar de un momento único de armonía desconexion. Reserva…" at bounding box center [486, 188] width 144 height 22
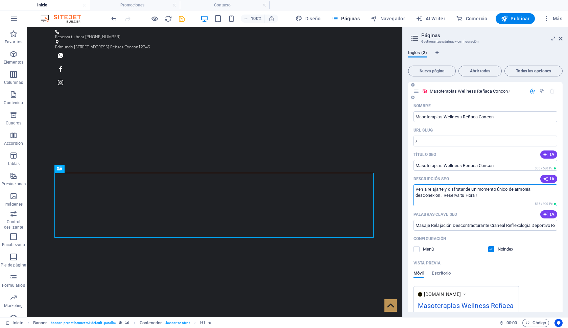
scroll to position [0, 0]
click at [437, 199] on textarea "Ven a relajarte y disfrutar de un momento único de armonía desconexion. Reserva…" at bounding box center [486, 195] width 144 height 22
type textarea "Ven a relajarte y disfrutar de un momento único de armonía desconexion. Reserva…"
click at [492, 224] on input "Masaje Relajación Descontracturante Craneal Reflexologia Deportivo Reductivo Re…" at bounding box center [486, 225] width 144 height 11
type input "Masaje Relajación Descontracturante Piedras Calientes Craneal Reflexologia Depo…"
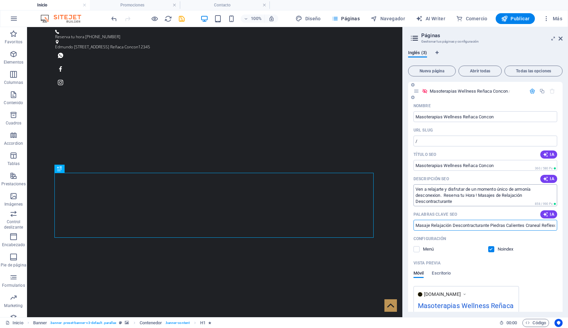
click at [468, 200] on textarea "Ven a relajarte y disfrutar de un momento único de armonía desconexion. Reserva…" at bounding box center [486, 195] width 144 height 22
type textarea "Ven a relajarte y disfrutar de un momento único de armonía desconexion. Reserva…"
click at [490, 249] on label at bounding box center [491, 249] width 6 height 6
click at [0, 0] on input "checkbox" at bounding box center [0, 0] width 0 height 0
click at [418, 249] on label at bounding box center [417, 249] width 6 height 6
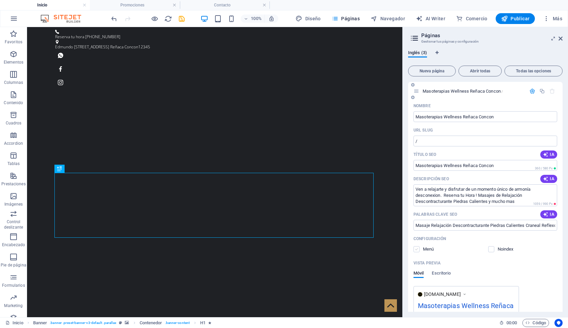
click at [0, 0] on input "checkbox" at bounding box center [0, 0] width 0 height 0
click at [414, 248] on label at bounding box center [417, 249] width 6 height 6
click at [0, 0] on input "checkbox" at bounding box center [0, 0] width 0 height 0
click at [491, 251] on label at bounding box center [491, 249] width 6 height 6
click at [0, 0] on input "checkbox" at bounding box center [0, 0] width 0 height 0
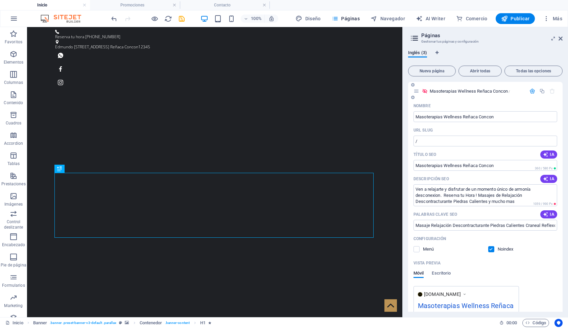
click at [491, 251] on label at bounding box center [491, 249] width 6 height 6
click at [0, 0] on input "checkbox" at bounding box center [0, 0] width 0 height 0
click at [512, 20] on span "Publicar" at bounding box center [515, 18] width 29 height 7
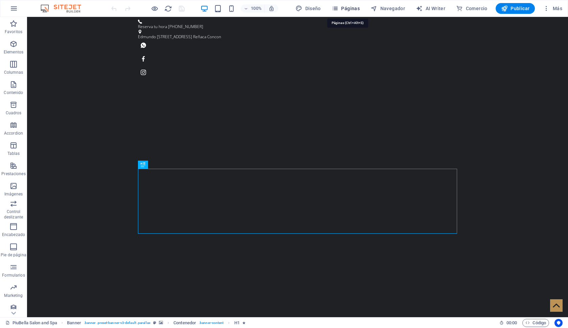
click at [347, 9] on span "Páginas" at bounding box center [346, 8] width 28 height 7
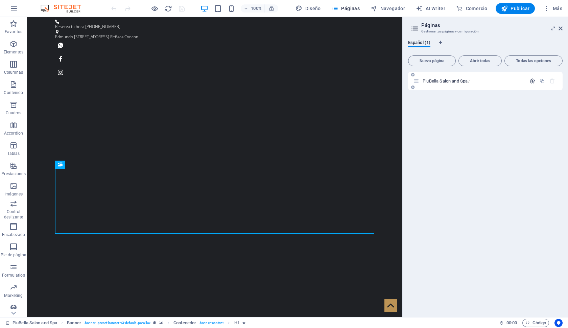
click at [532, 80] on icon "button" at bounding box center [533, 81] width 6 height 6
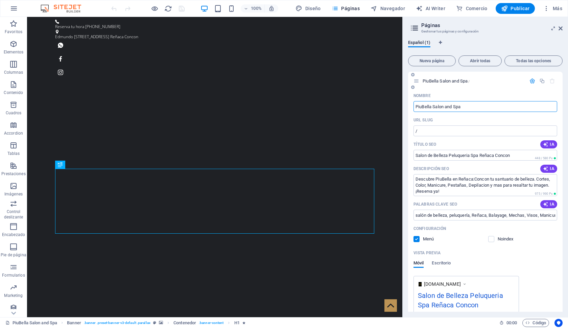
click at [418, 238] on label at bounding box center [417, 239] width 6 height 6
click at [0, 0] on input "checkbox" at bounding box center [0, 0] width 0 height 0
click at [518, 9] on span "Publicar" at bounding box center [515, 8] width 29 height 7
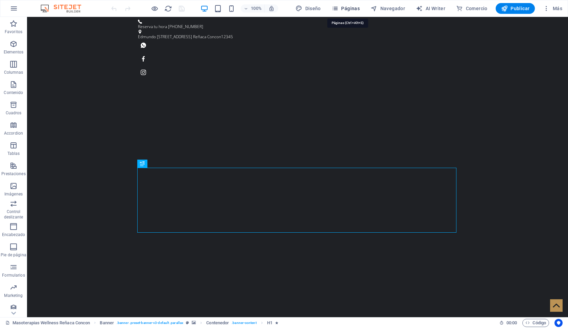
click at [347, 9] on span "Páginas" at bounding box center [346, 8] width 28 height 7
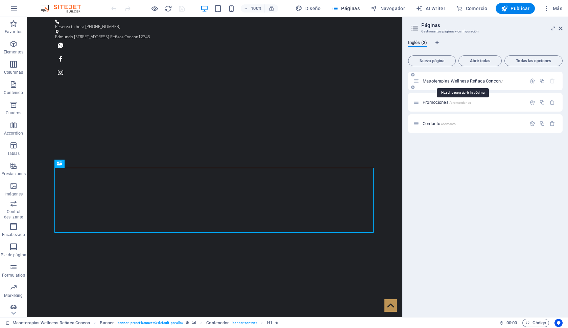
click at [448, 80] on span "Masoterapias Wellness Reñaca Concon /" at bounding box center [463, 80] width 80 height 5
click at [536, 82] on icon "button" at bounding box center [533, 81] width 6 height 6
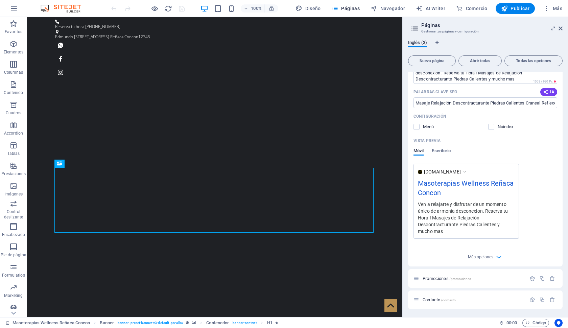
scroll to position [112, 0]
click at [530, 278] on icon "button" at bounding box center [533, 279] width 6 height 6
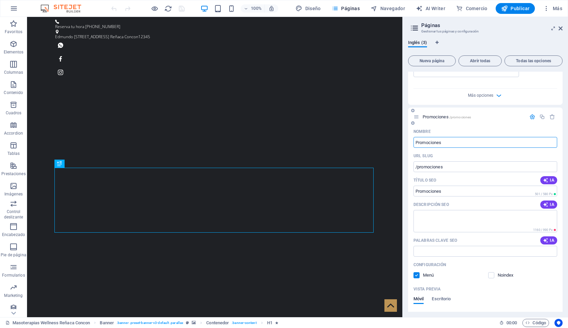
scroll to position [272, 0]
click at [546, 183] on icon "button" at bounding box center [545, 182] width 5 height 5
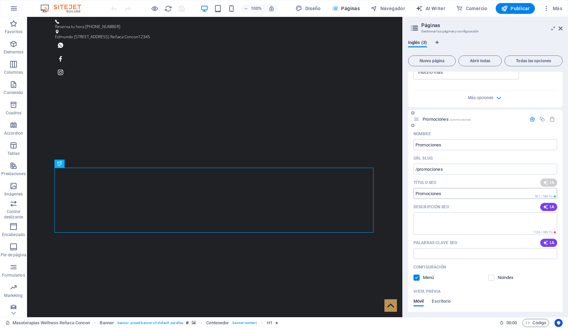
type input "Relax & Save: Massage Deals!"
drag, startPoint x: 477, startPoint y: 194, endPoint x: 420, endPoint y: 188, distance: 57.5
click at [419, 188] on div "Título SEO IA Relax & Save: Massage Deals! ​ 662 / 580 Px" at bounding box center [486, 188] width 144 height 22
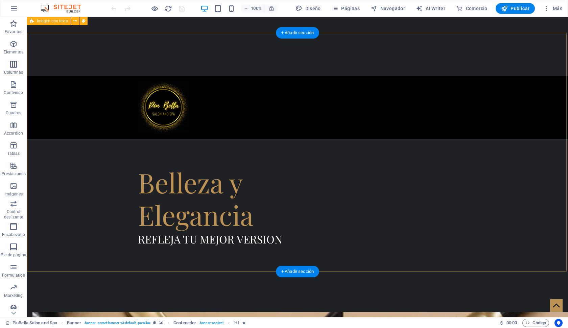
scroll to position [300, 0]
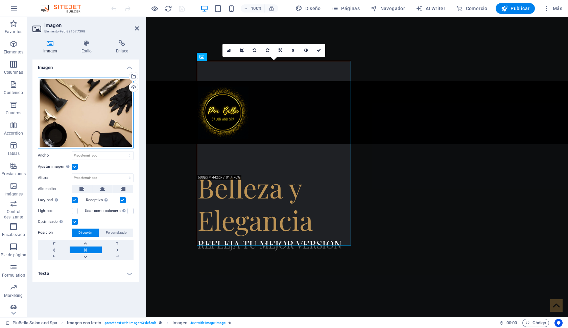
click at [88, 118] on div "Arrastra archivos aquí, haz clic para escoger archivos o selecciona archivos de…" at bounding box center [86, 112] width 96 height 71
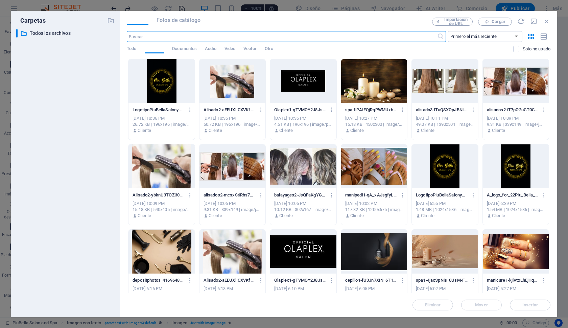
click at [88, 118] on div "​ Todos los archivos Todos los archivos" at bounding box center [65, 170] width 98 height 283
click at [496, 22] on span "Cargar" at bounding box center [499, 22] width 14 height 4
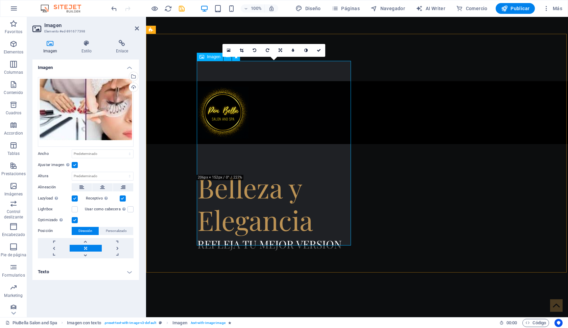
click at [76, 163] on label at bounding box center [75, 165] width 6 height 6
click at [0, 0] on input "Ajustar imagen Ajustar imagen automáticamente a un ancho y alto fijo" at bounding box center [0, 0] width 0 height 0
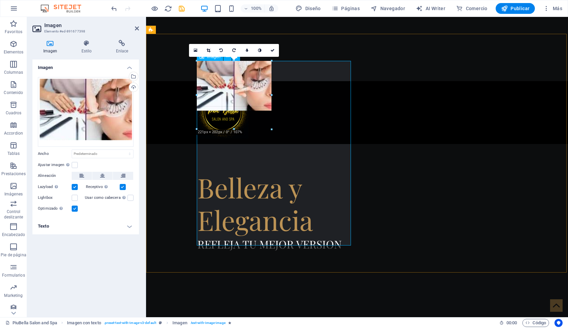
drag, startPoint x: 341, startPoint y: 165, endPoint x: 272, endPoint y: 99, distance: 95.7
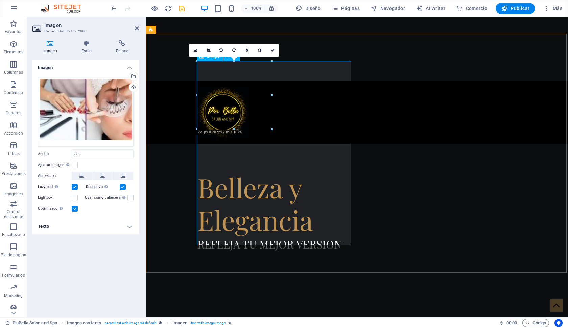
type input "220"
select select "px"
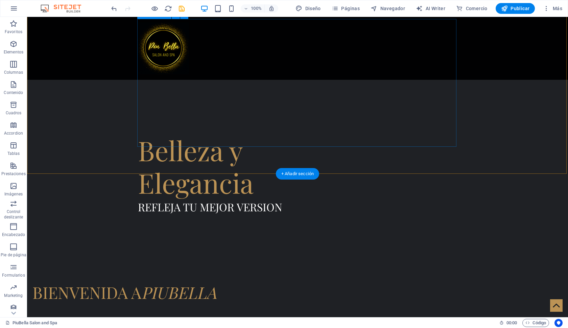
scroll to position [345, 0]
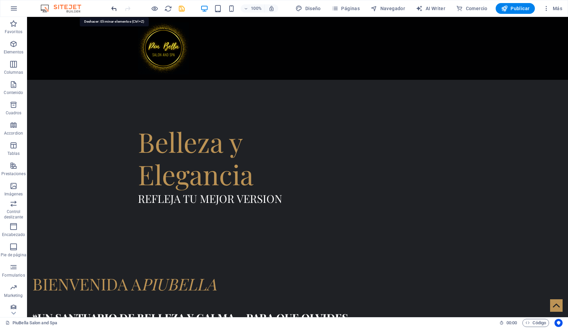
click at [114, 8] on icon "undo" at bounding box center [114, 9] width 8 height 8
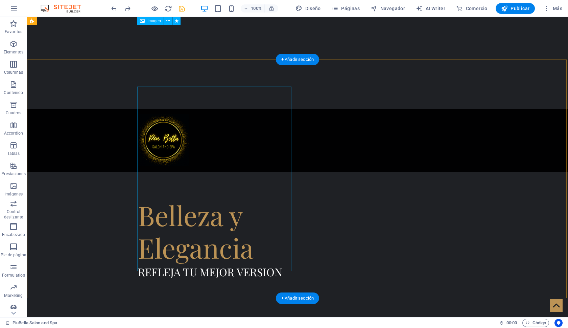
scroll to position [270, 0]
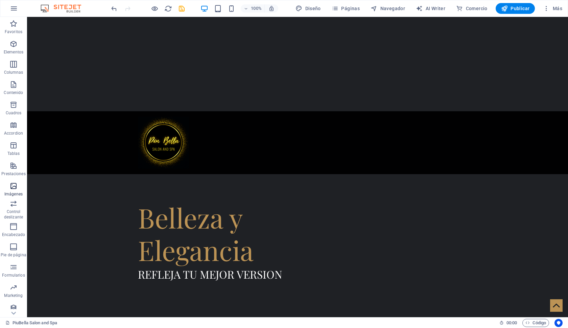
click at [14, 183] on icon "button" at bounding box center [13, 186] width 8 height 8
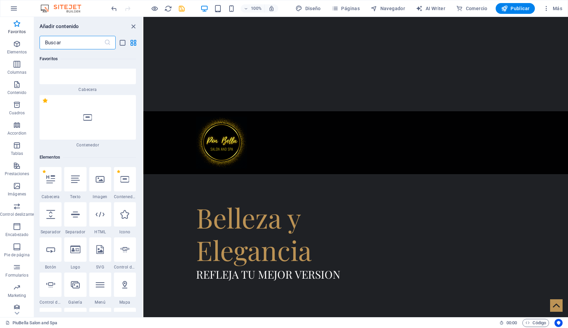
scroll to position [28, 0]
click at [88, 120] on icon at bounding box center [87, 118] width 9 height 9
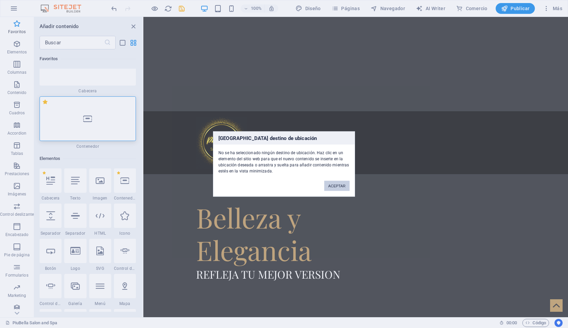
click at [335, 185] on button "ACEPTAR" at bounding box center [336, 186] width 25 height 10
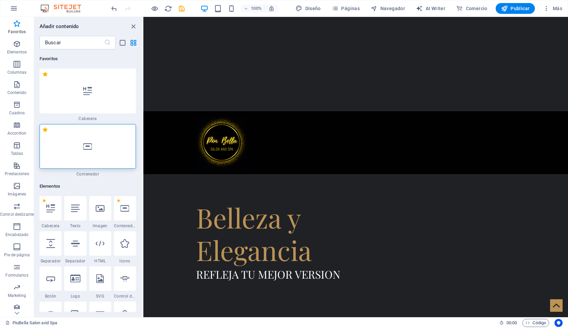
scroll to position [0, 0]
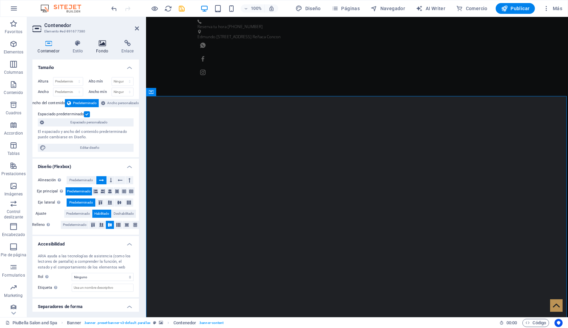
click at [102, 46] on icon at bounding box center [102, 43] width 23 height 7
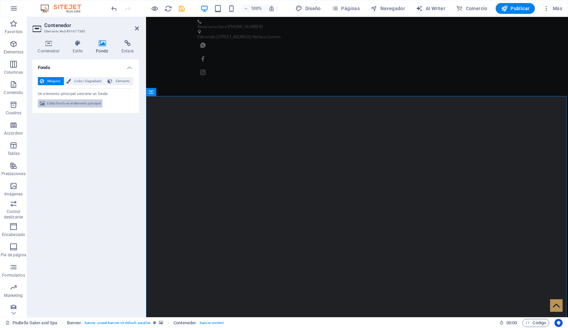
click at [86, 103] on span "Editar fondo en el elemento principal" at bounding box center [73, 103] width 53 height 8
select select "fade"
select select "s"
select select "ondemand"
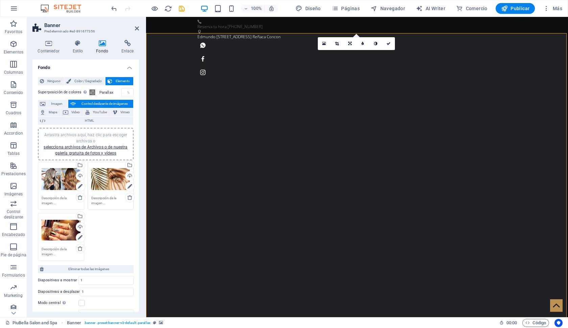
click at [62, 231] on div "Arrastra archivos aquí, haz clic para escoger archivos o selecciona archivos de…" at bounding box center [61, 230] width 39 height 27
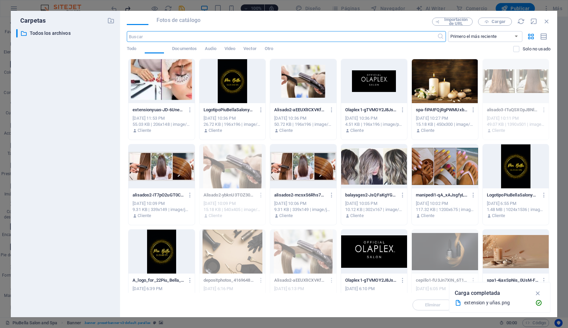
click at [62, 231] on div "​ Todos los archivos Todos los archivos" at bounding box center [65, 170] width 98 height 283
click at [491, 21] on span "Cargar" at bounding box center [495, 22] width 28 height 4
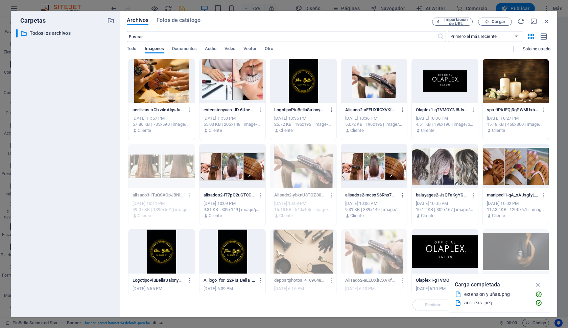
click at [172, 86] on div at bounding box center [162, 81] width 66 height 44
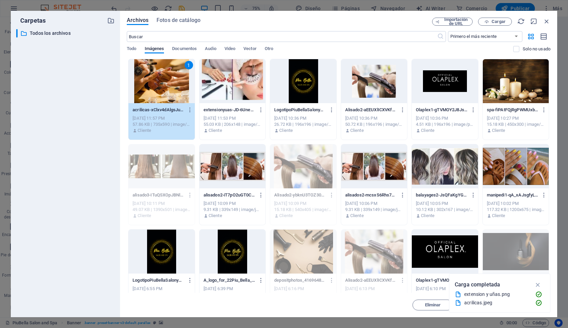
click at [172, 86] on div "1" at bounding box center [162, 81] width 66 height 44
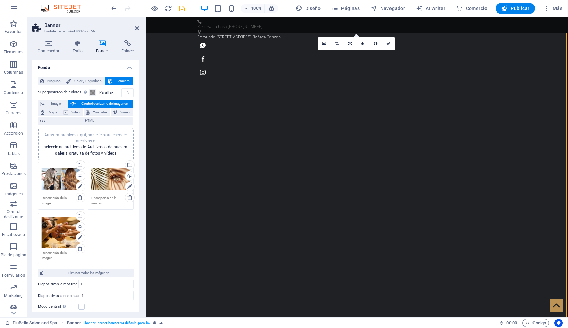
click at [106, 181] on div "Arrastra archivos aquí, haz clic para escoger archivos o selecciona archivos de…" at bounding box center [110, 179] width 39 height 27
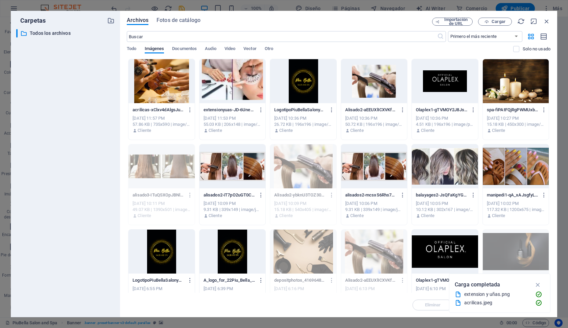
click at [106, 181] on div "​ Todos los archivos Todos los archivos" at bounding box center [65, 170] width 98 height 283
click at [492, 24] on span "Cargar" at bounding box center [495, 22] width 28 height 4
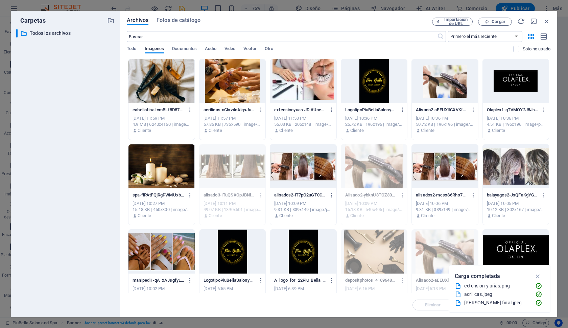
click at [168, 87] on div at bounding box center [162, 81] width 66 height 44
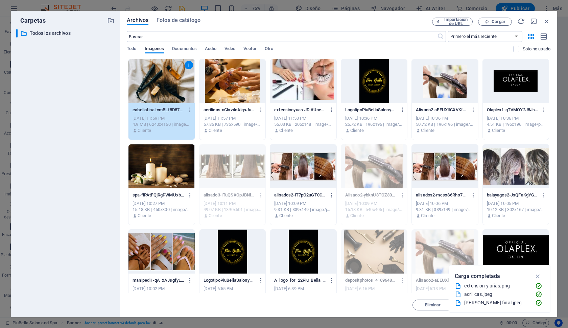
click at [168, 87] on div "1" at bounding box center [162, 81] width 66 height 44
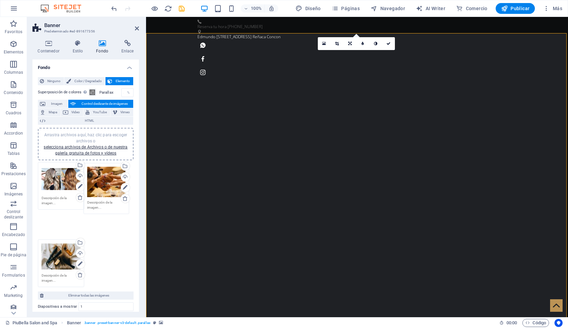
drag, startPoint x: 61, startPoint y: 232, endPoint x: 107, endPoint y: 184, distance: 67.2
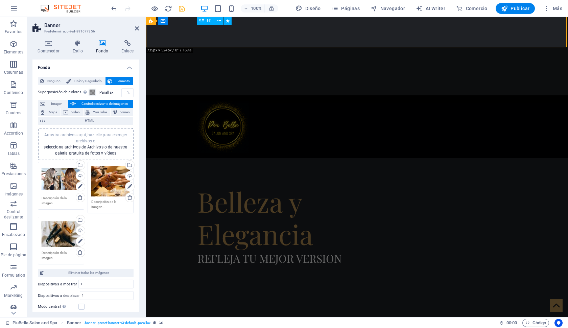
scroll to position [286, 0]
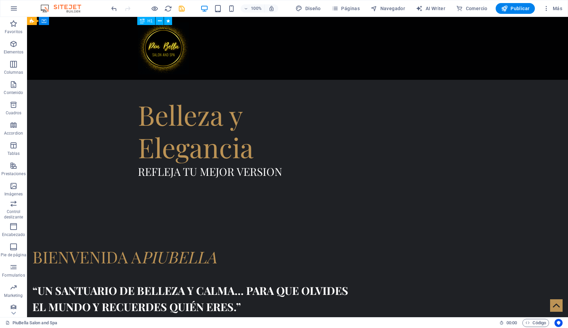
scroll to position [398, 0]
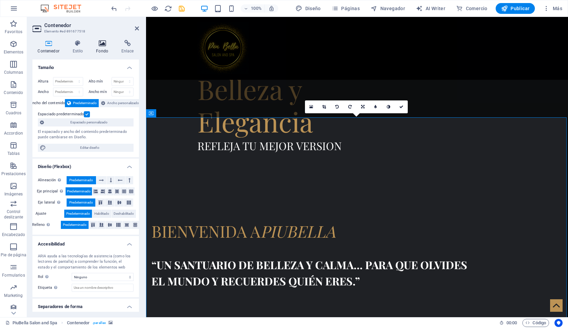
click at [103, 44] on icon at bounding box center [102, 43] width 23 height 7
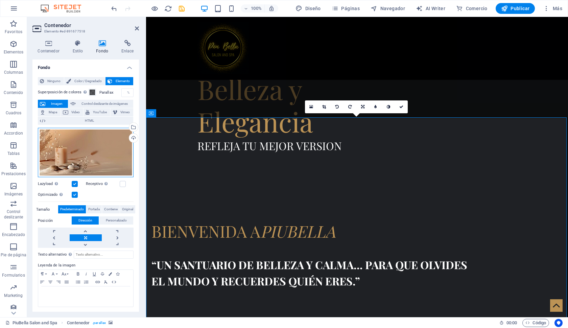
click at [89, 147] on div "Arrastra archivos aquí, haz clic para escoger archivos o selecciona archivos de…" at bounding box center [86, 153] width 96 height 50
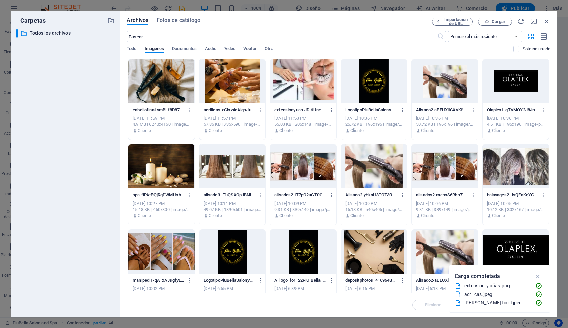
click at [89, 147] on div "​ Todos los archivos Todos los archivos" at bounding box center [65, 170] width 98 height 283
click at [499, 23] on span "Cargar" at bounding box center [499, 22] width 14 height 4
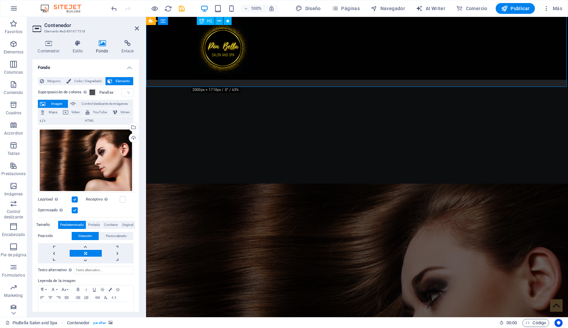
scroll to position [710, 0]
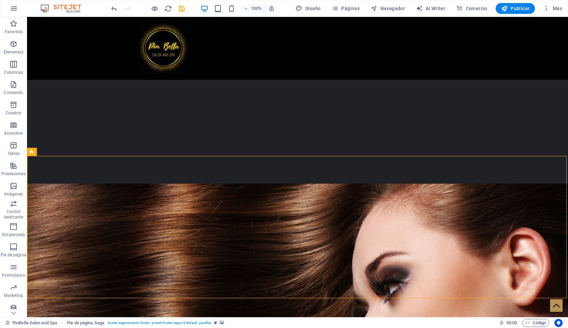
select select "footer"
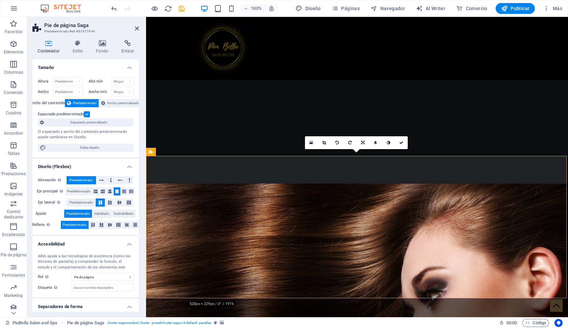
click at [103, 47] on h4 "Fondo" at bounding box center [103, 47] width 25 height 14
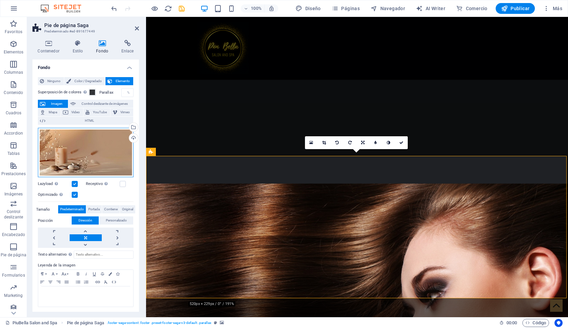
click at [101, 147] on div "Arrastra archivos aquí, haz clic para escoger archivos o selecciona archivos de…" at bounding box center [86, 153] width 96 height 50
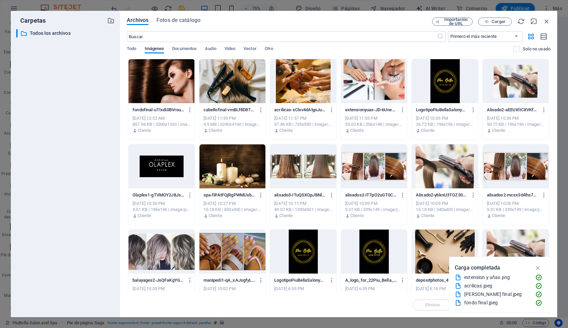
click at [101, 147] on div "​ Todos los archivos Todos los archivos" at bounding box center [65, 170] width 98 height 283
click at [494, 24] on span "Cargar" at bounding box center [499, 22] width 14 height 4
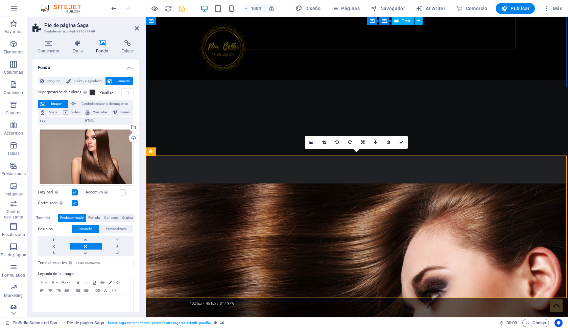
scroll to position [710, 0]
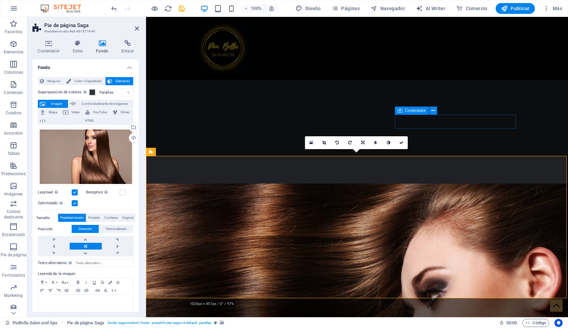
click at [105, 158] on div "Arrastra archivos aquí, haz clic para escoger archivos o selecciona archivos de…" at bounding box center [86, 157] width 96 height 58
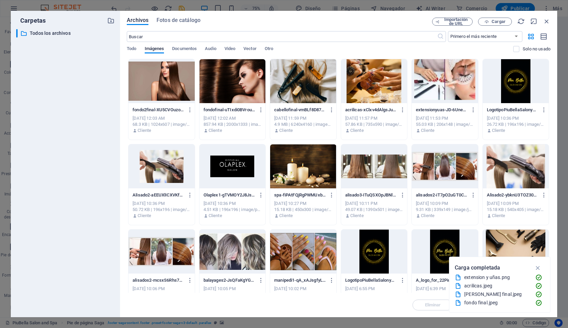
scroll to position [685, 0]
click at [496, 20] on span "Cargar" at bounding box center [499, 22] width 14 height 4
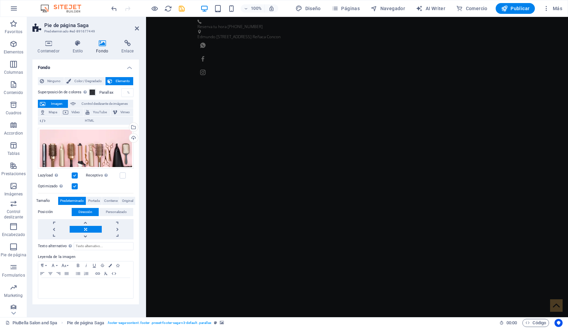
scroll to position [0, 0]
click at [518, 9] on span "Publicar" at bounding box center [515, 8] width 29 height 7
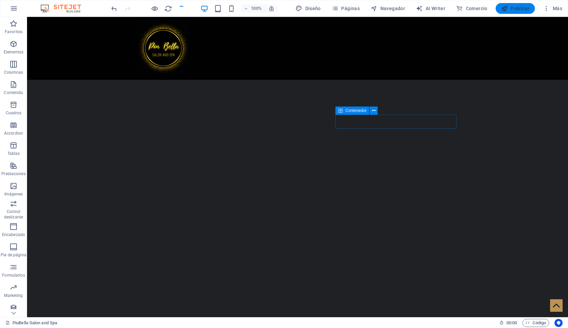
scroll to position [710, 0]
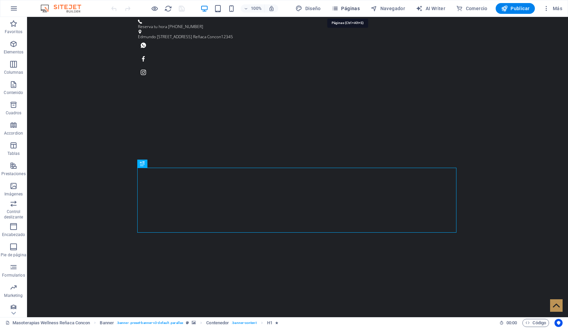
click at [353, 8] on span "Páginas" at bounding box center [346, 8] width 28 height 7
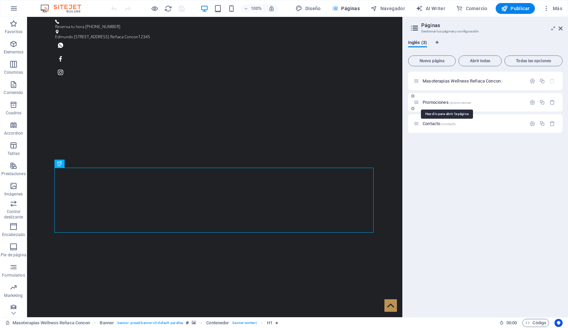
click at [445, 103] on span "Promociones /promociones" at bounding box center [447, 102] width 48 height 5
click at [445, 103] on div "Promociones /promociones" at bounding box center [485, 102] width 155 height 19
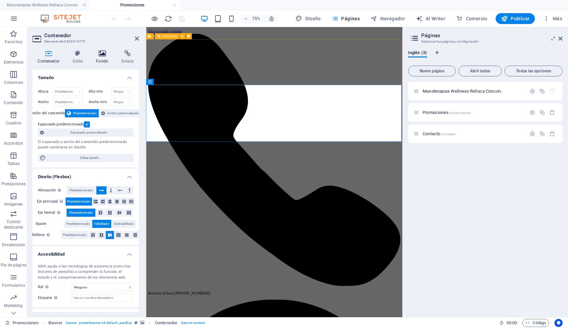
click at [104, 54] on icon at bounding box center [102, 53] width 23 height 7
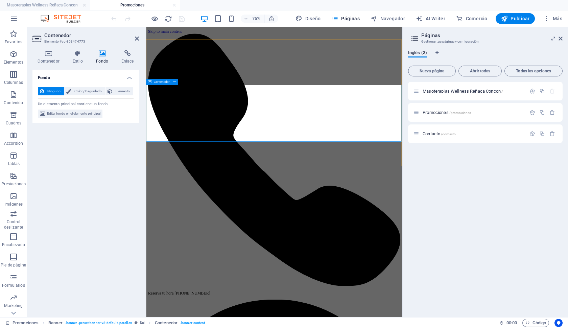
click at [95, 114] on span "Editar fondo en el elemento principal" at bounding box center [73, 114] width 53 height 8
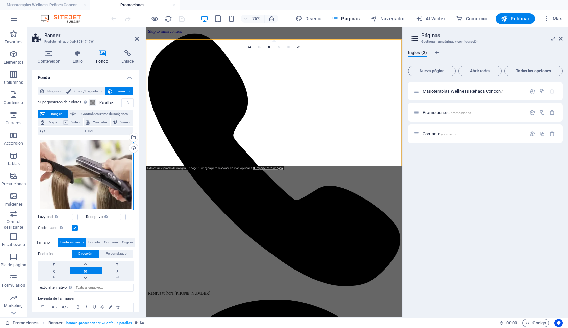
click at [105, 158] on div "Arrastra archivos aquí, haz clic para escoger archivos o selecciona archivos de…" at bounding box center [86, 174] width 96 height 73
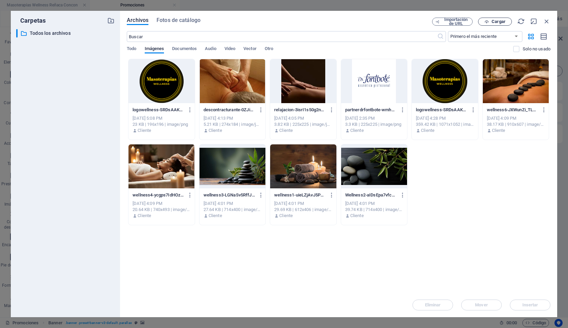
click at [497, 22] on span "Cargar" at bounding box center [499, 22] width 14 height 4
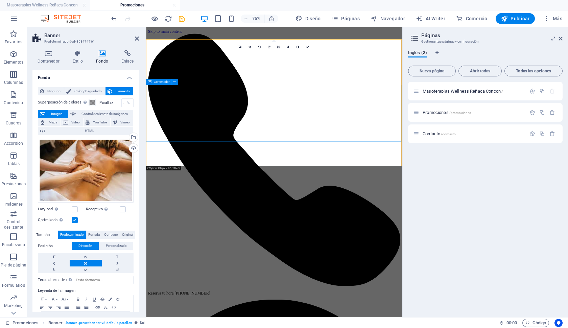
click at [449, 181] on div "Masoterapias Wellness Reñaca Concon / Promociones /promociones Contacto /contac…" at bounding box center [485, 197] width 155 height 230
click at [561, 39] on icon at bounding box center [561, 38] width 4 height 5
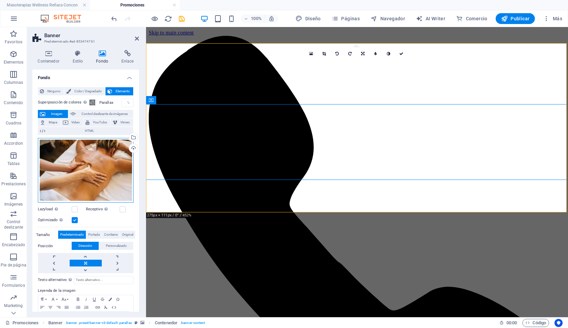
click at [114, 162] on div "Arrastra archivos aquí, haz clic para escoger archivos o selecciona archivos de…" at bounding box center [86, 170] width 96 height 65
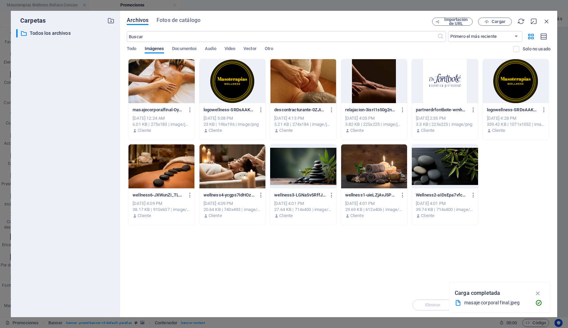
click at [114, 162] on div "​ Todos los archivos Todos los archivos" at bounding box center [65, 170] width 98 height 283
click at [499, 22] on span "Cargar" at bounding box center [499, 22] width 14 height 4
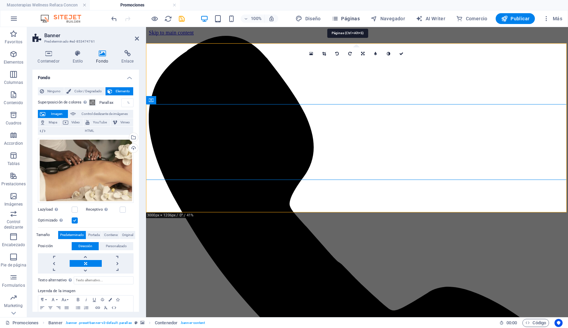
click at [349, 22] on span "Páginas" at bounding box center [346, 18] width 28 height 7
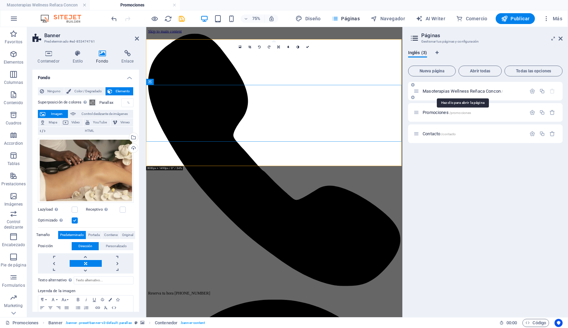
click at [453, 89] on span "Masoterapias Wellness Reñaca Concon /" at bounding box center [463, 91] width 80 height 5
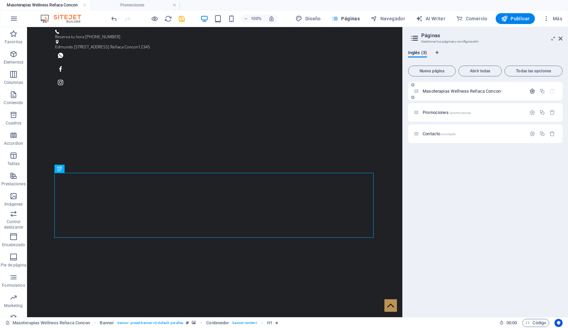
click at [533, 90] on icon "button" at bounding box center [533, 91] width 6 height 6
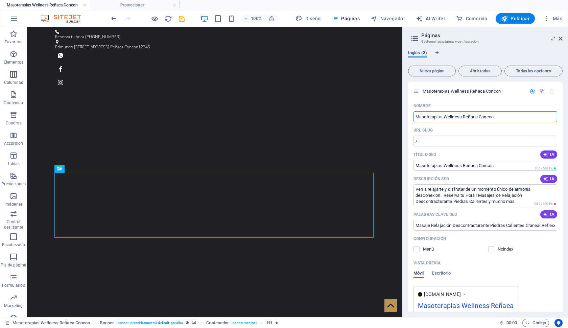
click at [420, 52] on span "Inglés (3)" at bounding box center [417, 53] width 19 height 9
click at [415, 50] on div "Inglés (3) Nueva página Abrir todas Todas las opciones Masoterapias Wellness Re…" at bounding box center [485, 181] width 165 height 273
click at [415, 53] on span "Inglés (3)" at bounding box center [417, 53] width 19 height 9
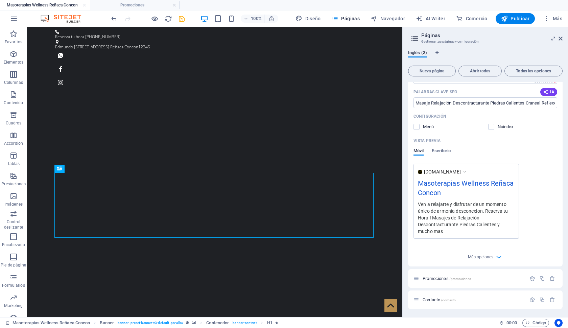
scroll to position [122, 0]
click at [435, 301] on span "Contacto /contacto" at bounding box center [439, 299] width 33 height 5
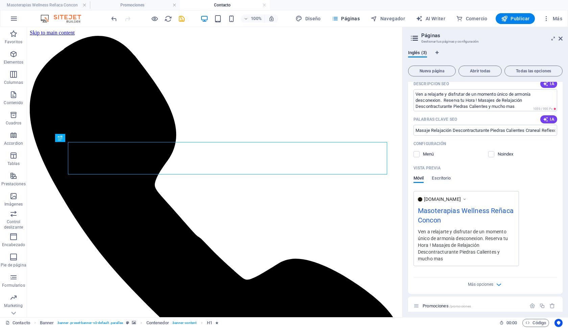
scroll to position [0, 0]
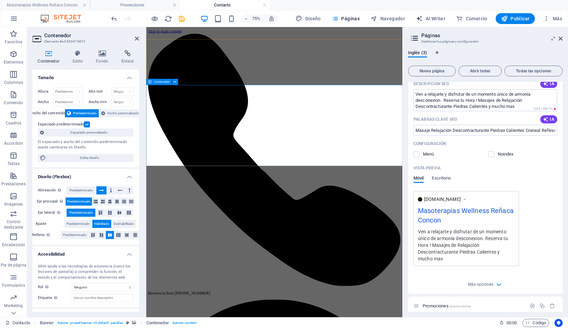
click at [103, 57] on h4 "Fondo" at bounding box center [103, 57] width 25 height 14
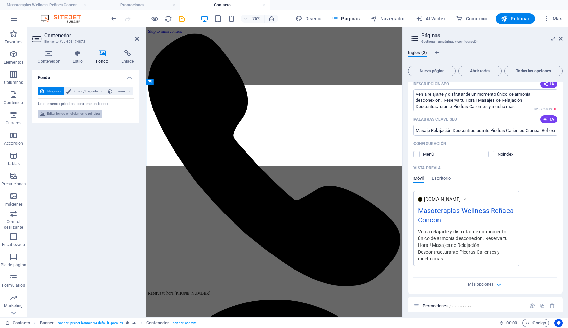
click at [69, 112] on span "Editar fondo en el elemento principal" at bounding box center [73, 114] width 53 height 8
select select "ms"
select select "s"
select select "progressive"
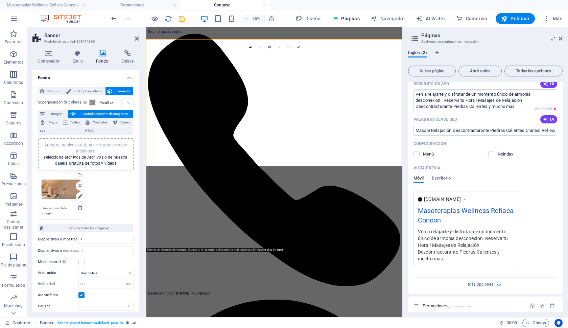
click at [58, 191] on div "Arrastra archivos aquí, haz clic para escoger archivos o selecciona archivos de…" at bounding box center [61, 189] width 39 height 27
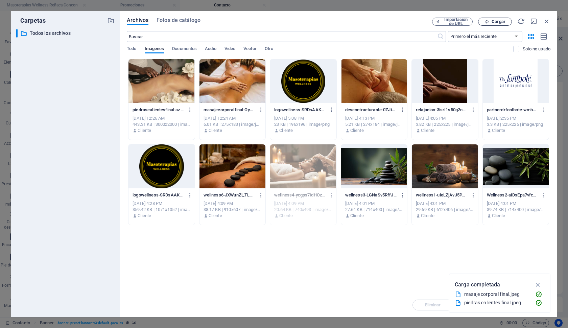
click at [491, 22] on span "Cargar" at bounding box center [495, 22] width 28 height 4
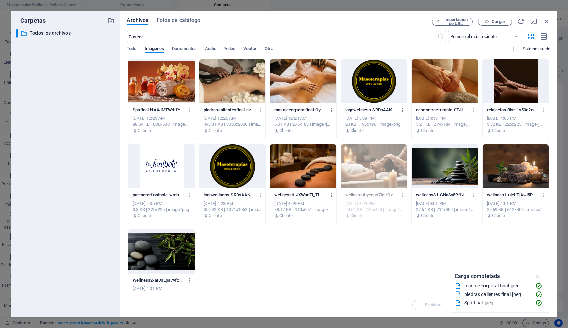
click at [539, 275] on icon "button" at bounding box center [538, 276] width 8 height 7
click at [159, 91] on div at bounding box center [162, 81] width 66 height 44
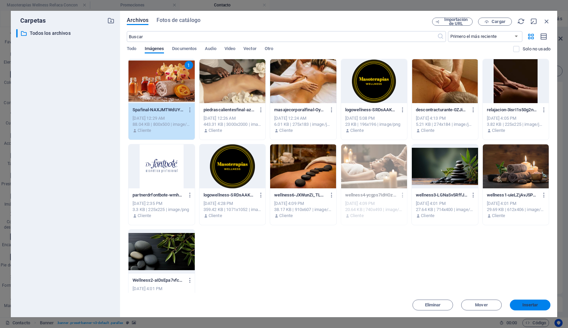
click at [533, 305] on span "Insertar" at bounding box center [531, 305] width 16 height 4
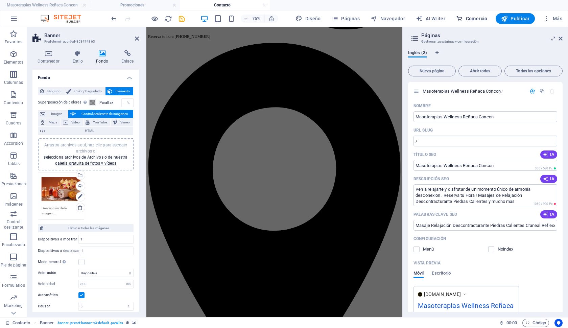
click at [478, 17] on span "Comercio" at bounding box center [471, 18] width 31 height 7
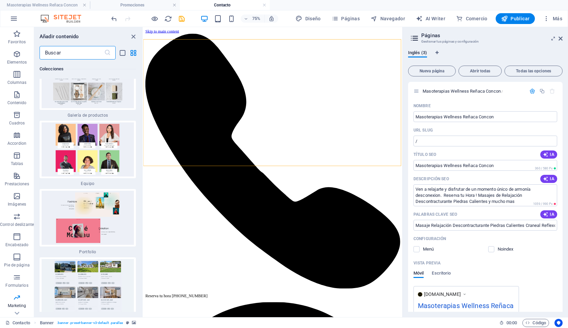
scroll to position [12497, 0]
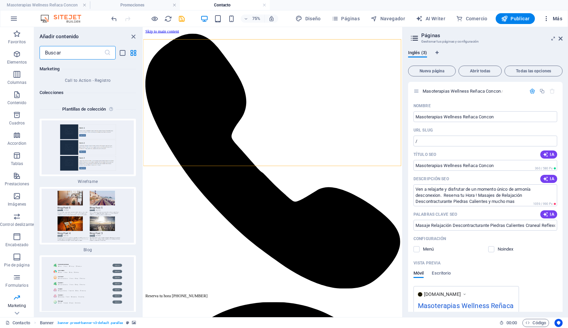
click at [556, 19] on span "Más" at bounding box center [552, 18] width 19 height 7
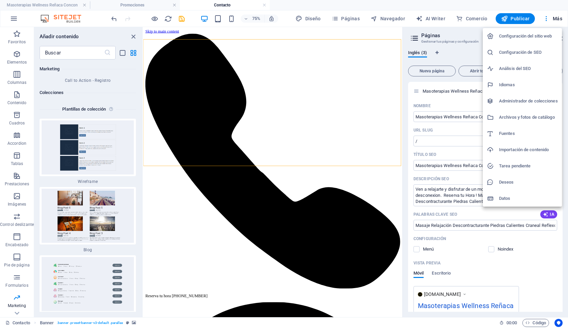
click at [517, 84] on h6 "Idiomas" at bounding box center [528, 85] width 59 height 8
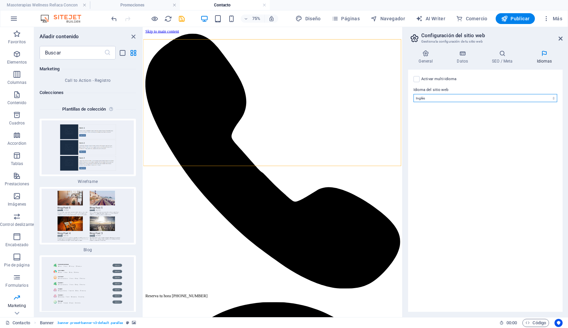
select select "44"
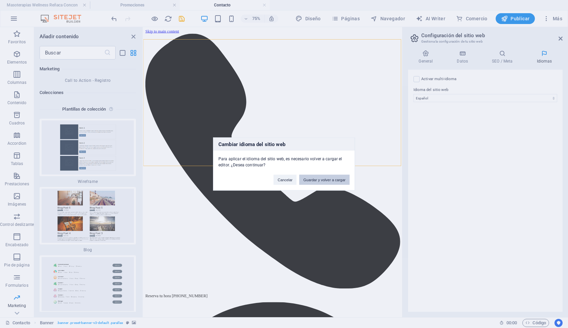
click at [321, 179] on button "Guardar y volver a cargar" at bounding box center [324, 180] width 50 height 10
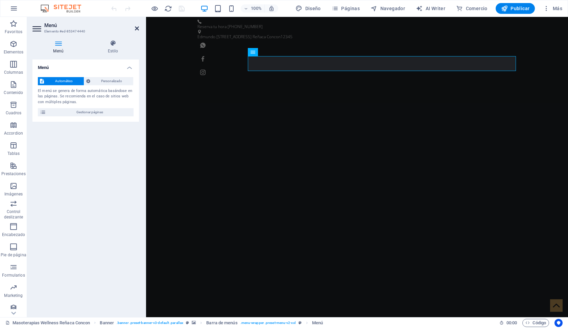
click at [137, 28] on icon at bounding box center [137, 28] width 4 height 5
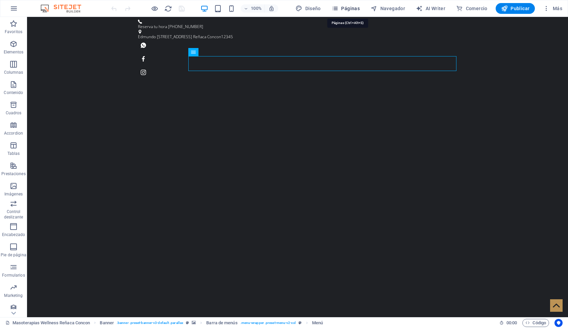
click at [353, 9] on span "Páginas" at bounding box center [346, 8] width 28 height 7
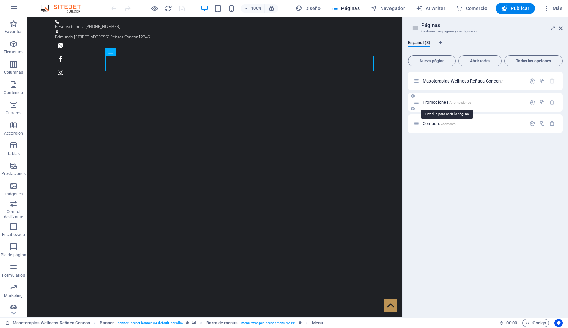
click at [447, 101] on span "Promociones /promociones" at bounding box center [447, 102] width 48 height 5
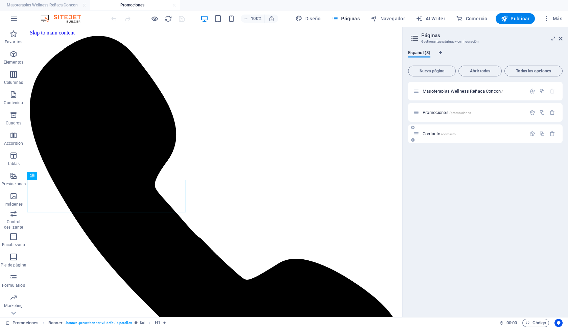
click at [456, 133] on span "/contacto" at bounding box center [448, 134] width 15 height 4
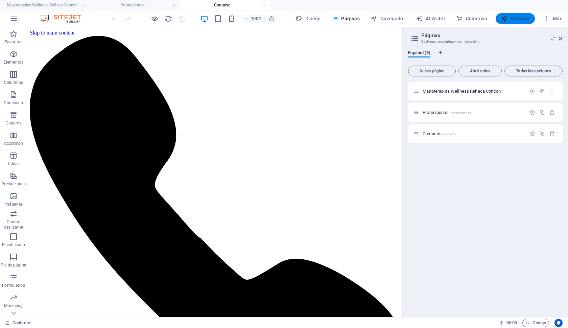
click at [520, 20] on span "Publicar" at bounding box center [515, 18] width 29 height 7
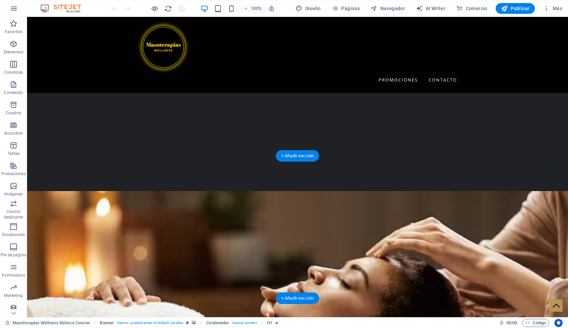
scroll to position [477, 0]
select select "footer"
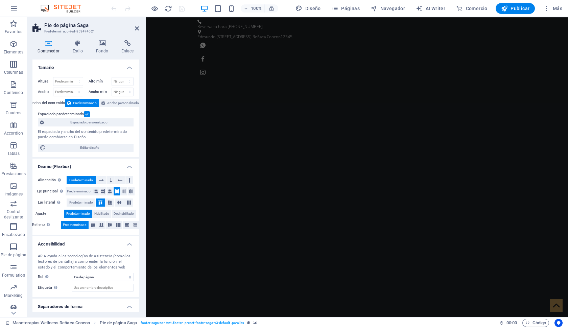
scroll to position [0, 0]
click at [136, 26] on icon at bounding box center [137, 28] width 4 height 5
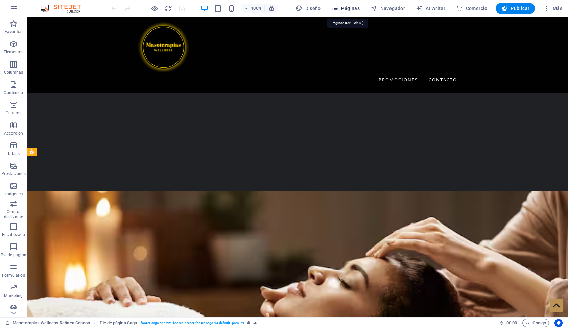
click at [344, 9] on span "Páginas" at bounding box center [346, 8] width 28 height 7
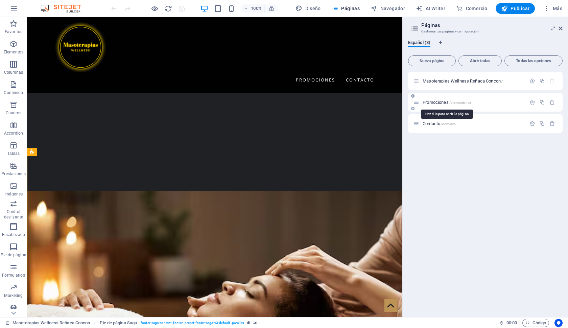
click at [450, 101] on span "Promociones /promociones" at bounding box center [447, 102] width 48 height 5
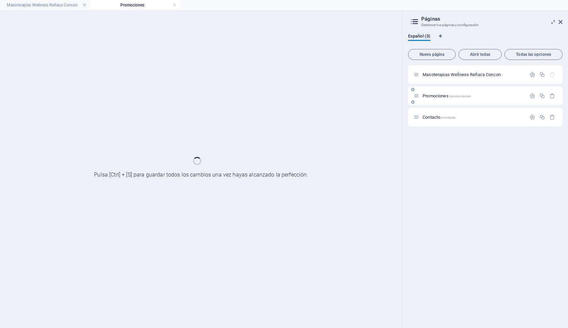
click at [450, 101] on div "Promociones /promociones" at bounding box center [485, 96] width 155 height 19
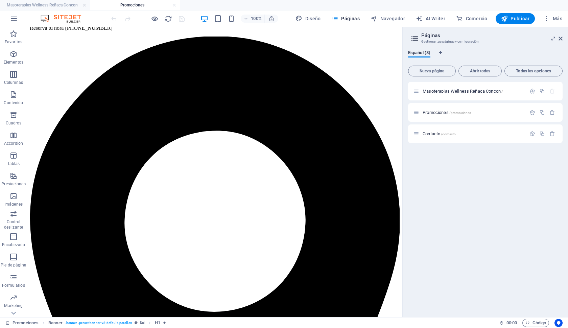
scroll to position [387, 0]
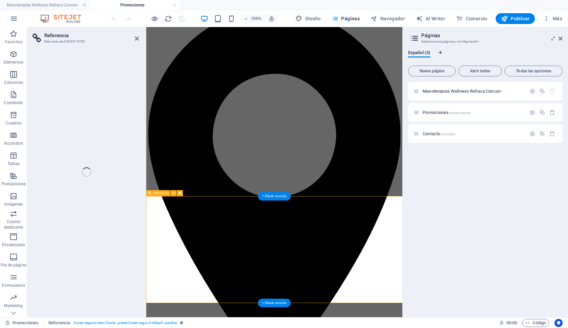
select select "rem"
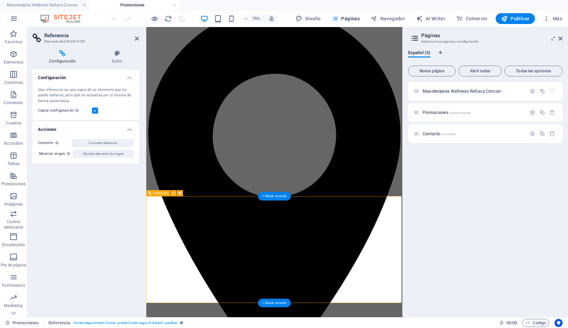
scroll to position [290, 0]
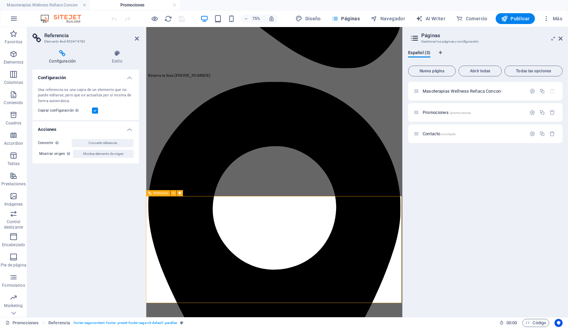
click at [114, 55] on icon at bounding box center [117, 53] width 44 height 7
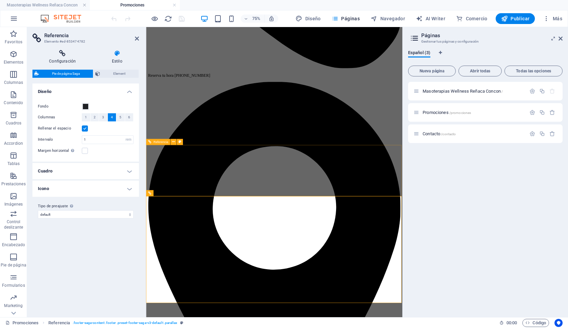
click at [64, 55] on icon at bounding box center [62, 53] width 60 height 7
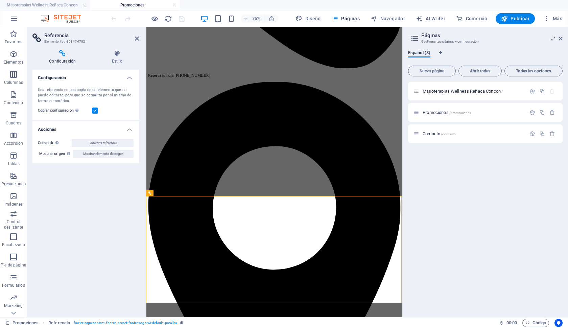
click at [133, 39] on header "Referencia Elemento #ed-853474782" at bounding box center [85, 36] width 107 height 18
click at [136, 38] on icon at bounding box center [137, 38] width 4 height 5
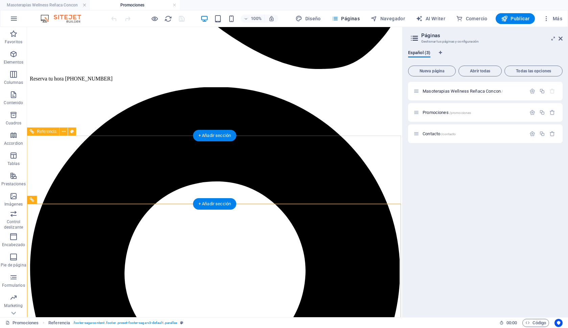
scroll to position [340, 0]
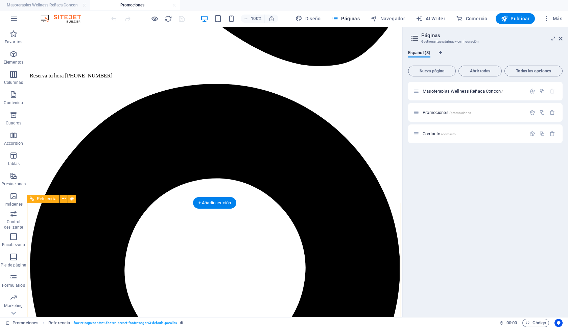
click at [71, 200] on icon at bounding box center [72, 199] width 4 height 7
select select "rem"
select select "px"
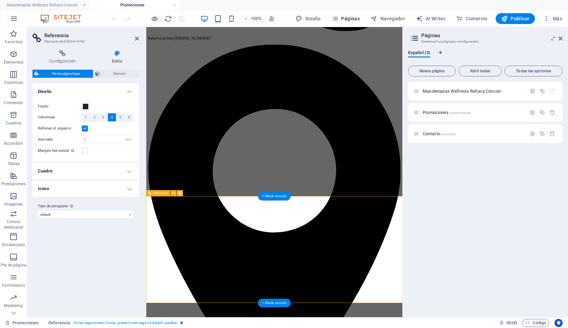
scroll to position [290, 0]
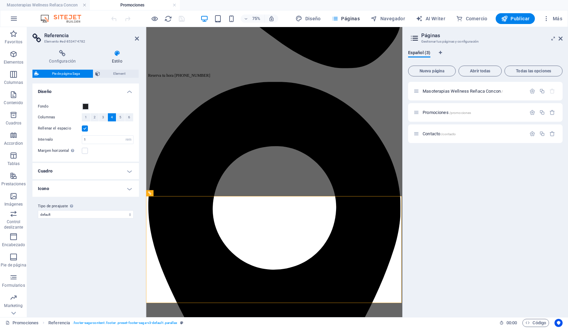
click at [119, 56] on icon at bounding box center [117, 53] width 44 height 7
click at [107, 172] on h4 "Cuadro" at bounding box center [85, 171] width 107 height 16
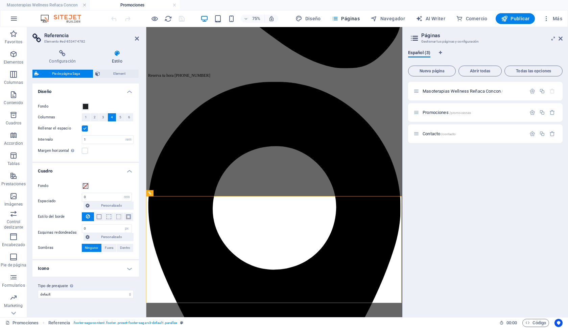
click at [78, 266] on h4 "Icono" at bounding box center [85, 268] width 107 height 16
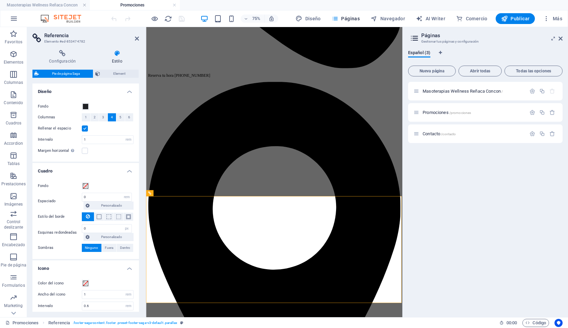
scroll to position [0, 0]
click at [118, 73] on span "Element" at bounding box center [119, 74] width 35 height 8
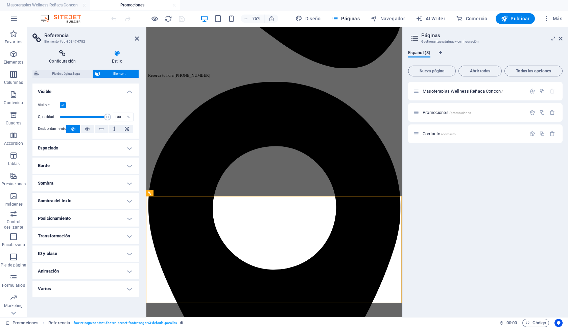
click at [69, 56] on icon at bounding box center [62, 53] width 60 height 7
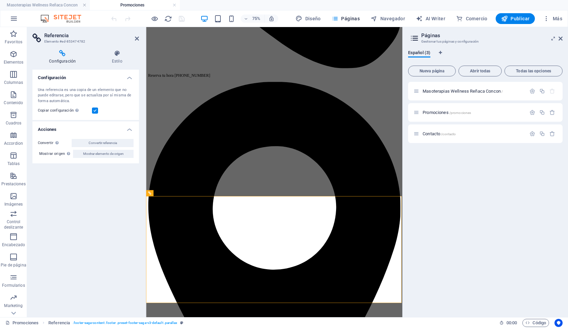
click at [134, 39] on header "Referencia Elemento #ed-853474782" at bounding box center [85, 36] width 107 height 18
click at [137, 37] on icon at bounding box center [137, 38] width 4 height 5
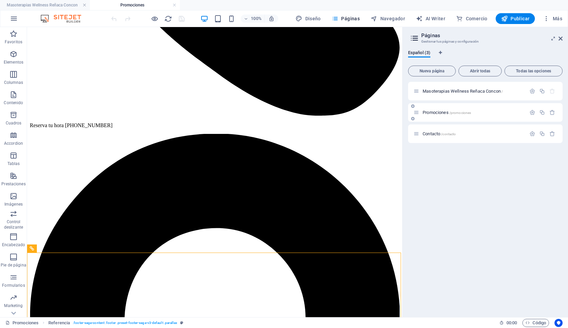
click at [442, 112] on span "Promociones /promociones" at bounding box center [447, 112] width 48 height 5
click at [443, 133] on span "/contacto" at bounding box center [448, 134] width 15 height 4
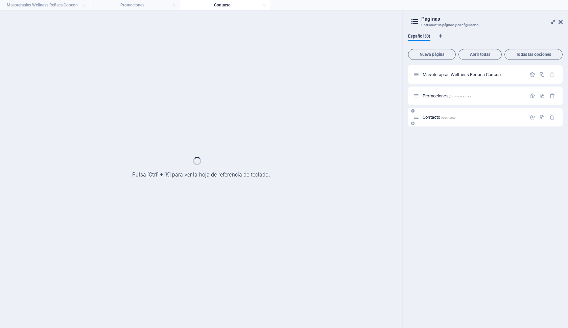
click at [443, 133] on div "Masoterapias Wellness Reñaca Concon / Promociones /promociones Contacto /contac…" at bounding box center [485, 193] width 155 height 257
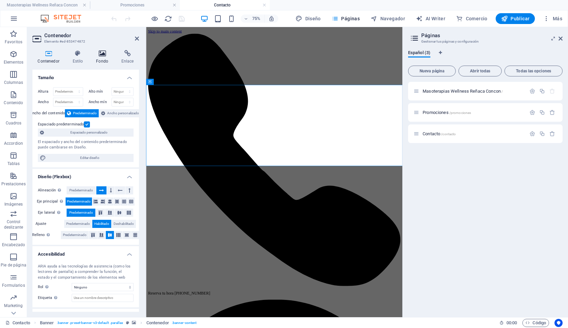
click at [101, 54] on icon at bounding box center [102, 53] width 23 height 7
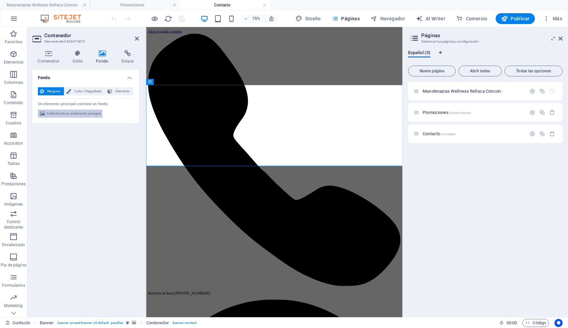
click at [80, 114] on span "Editar fondo en el elemento principal" at bounding box center [73, 114] width 53 height 8
select select "ms"
select select "s"
select select "progressive"
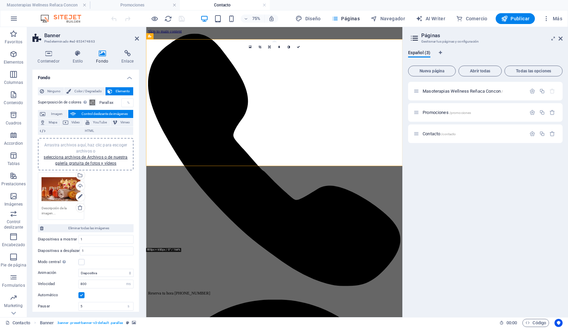
click at [64, 187] on div "Arrastra archivos aquí, haz clic para escoger archivos o selecciona archivos de…" at bounding box center [61, 189] width 39 height 27
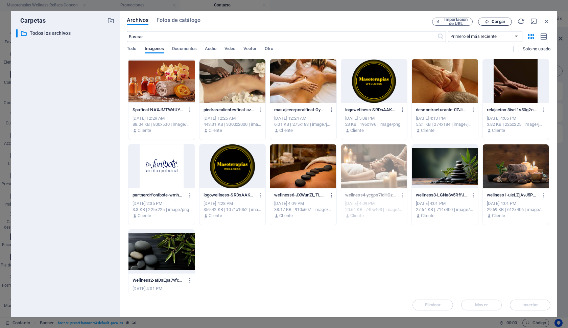
click at [502, 22] on span "Cargar" at bounding box center [499, 22] width 14 height 4
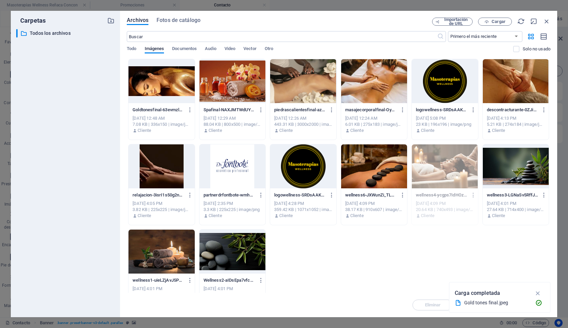
click at [177, 82] on div at bounding box center [162, 81] width 66 height 44
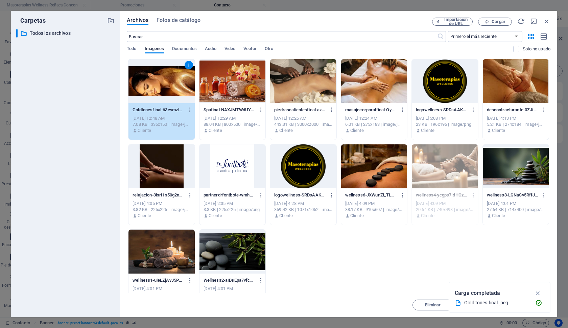
click at [177, 82] on div "1" at bounding box center [162, 81] width 66 height 44
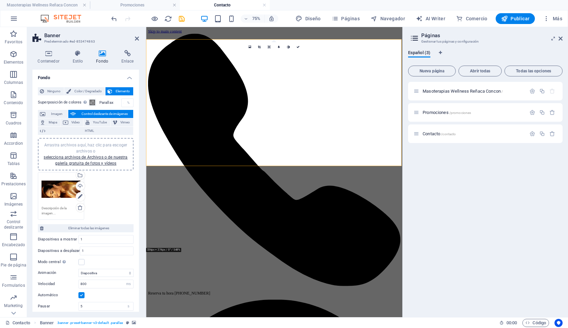
click at [56, 189] on div "Arrastra archivos aquí, haz clic para escoger archivos o selecciona archivos de…" at bounding box center [61, 189] width 39 height 27
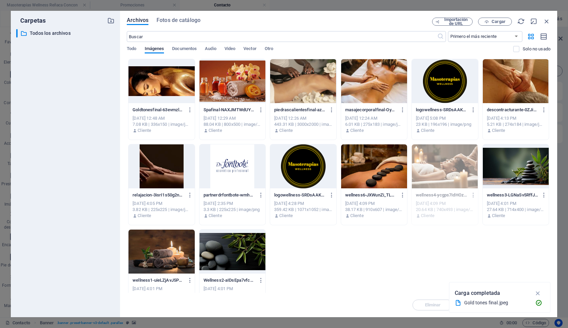
click at [56, 189] on div "​ Todos los archivos Todos los archivos" at bounding box center [65, 170] width 98 height 283
click at [494, 22] on span "Cargar" at bounding box center [499, 22] width 14 height 4
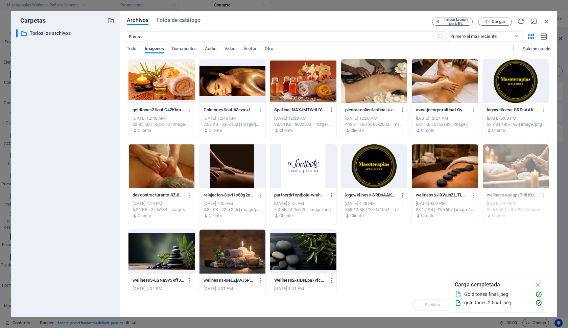
click at [163, 87] on div at bounding box center [162, 81] width 66 height 44
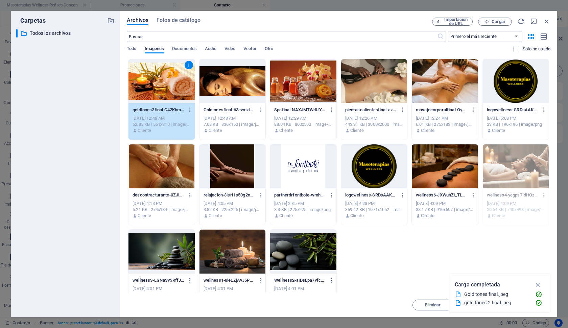
click at [163, 87] on div "1" at bounding box center [162, 81] width 66 height 44
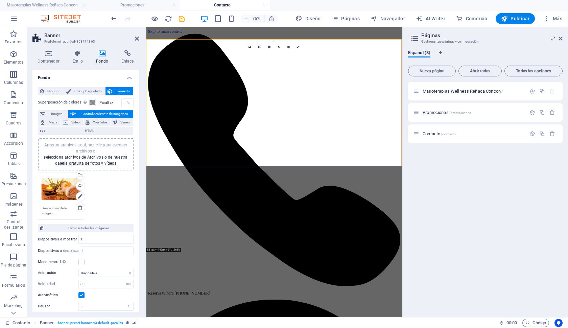
click at [66, 187] on div "Arrastra archivos aquí, haz clic para escoger archivos o selecciona archivos de…" at bounding box center [61, 189] width 39 height 27
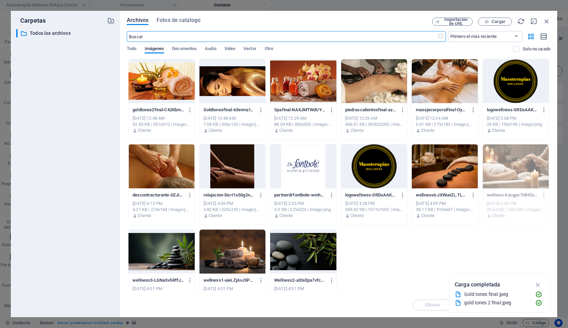
click at [307, 78] on div at bounding box center [303, 81] width 66 height 44
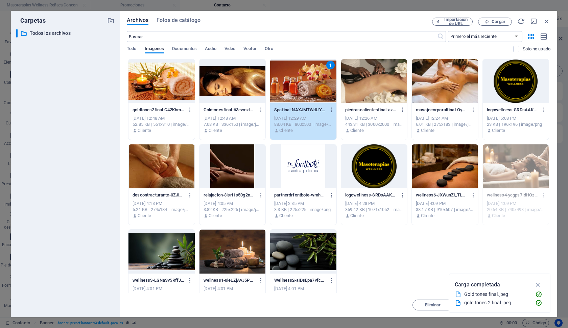
click at [307, 78] on div "1" at bounding box center [303, 81] width 66 height 44
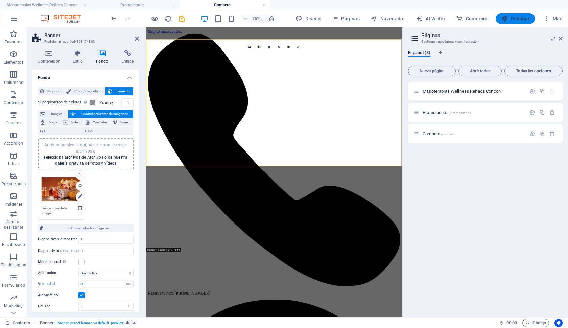
drag, startPoint x: 516, startPoint y: 18, endPoint x: 484, endPoint y: 181, distance: 166.5
click at [516, 18] on span "Publicar" at bounding box center [515, 18] width 29 height 7
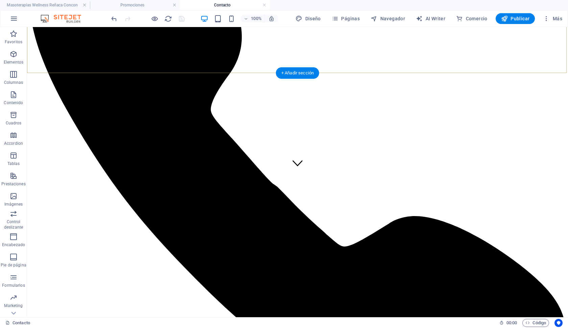
scroll to position [165, 0]
